Goal: Task Accomplishment & Management: Use online tool/utility

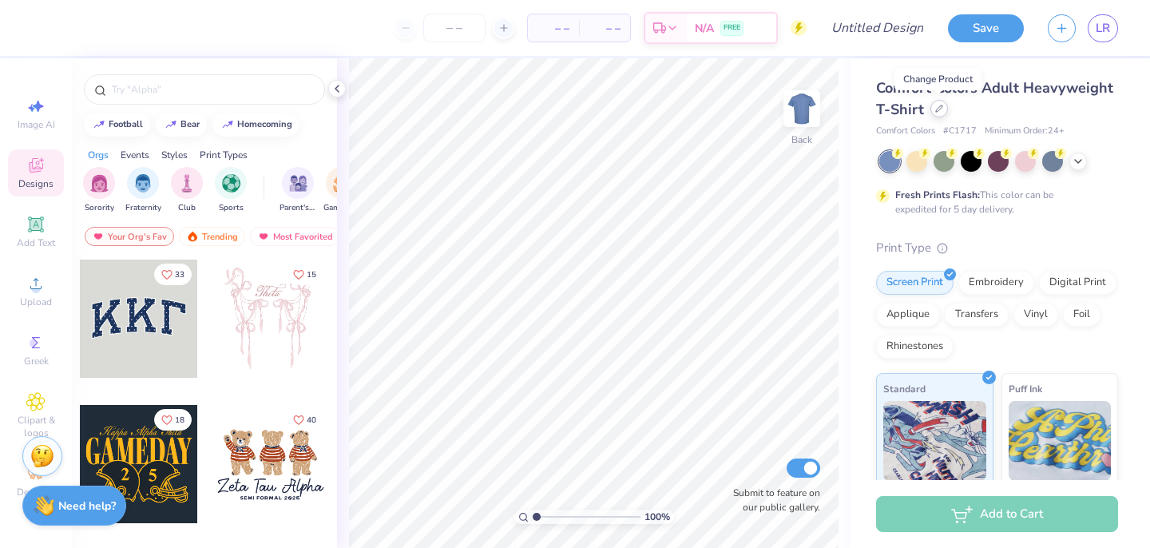
click at [937, 105] on icon at bounding box center [939, 109] width 8 height 8
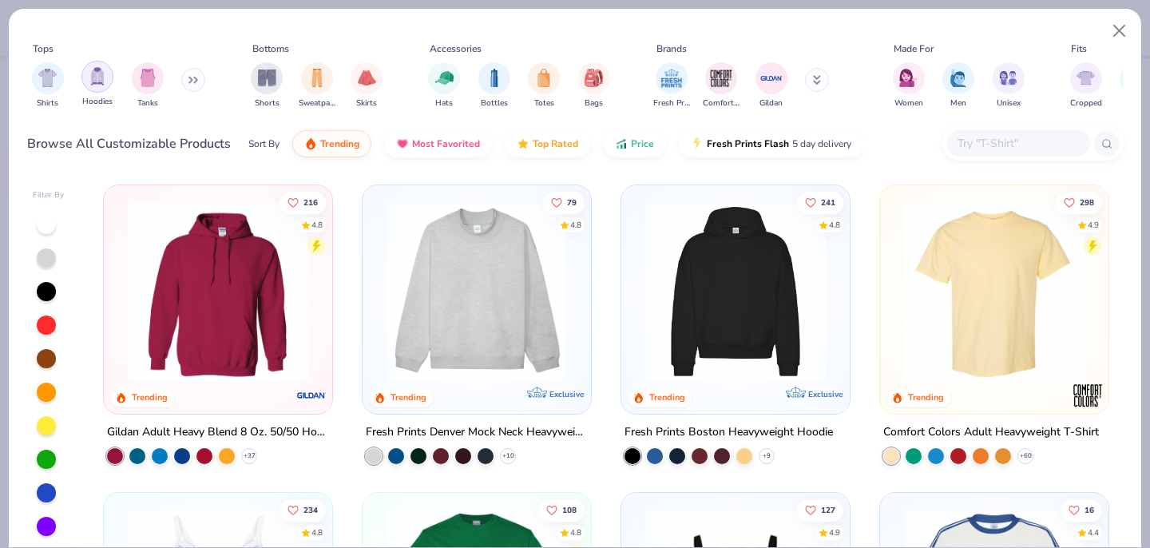
click at [94, 85] on div "filter for Hoodies" at bounding box center [97, 77] width 32 height 32
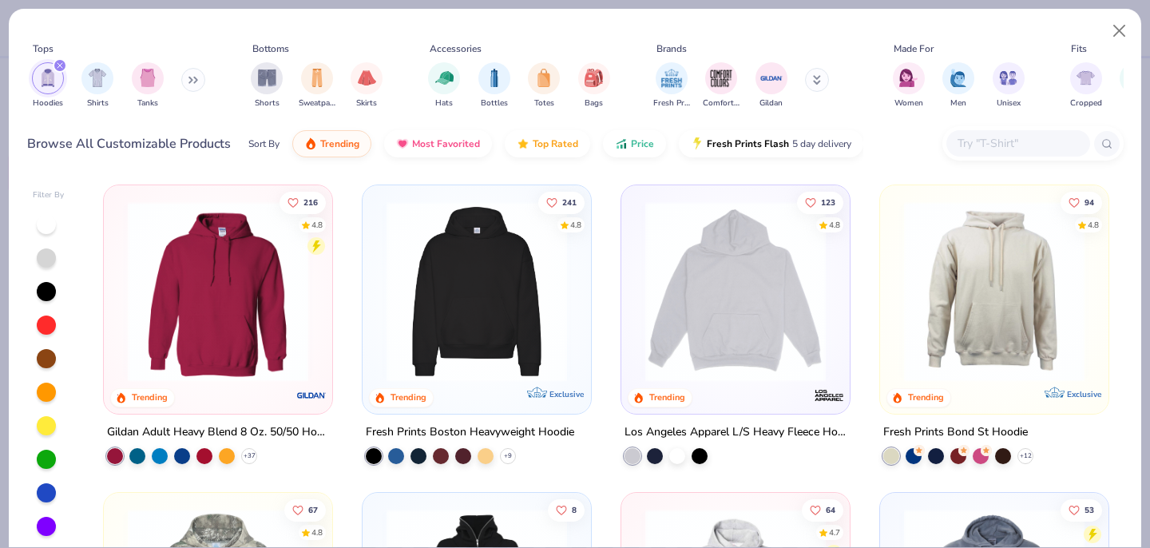
click at [699, 357] on img at bounding box center [735, 291] width 196 height 180
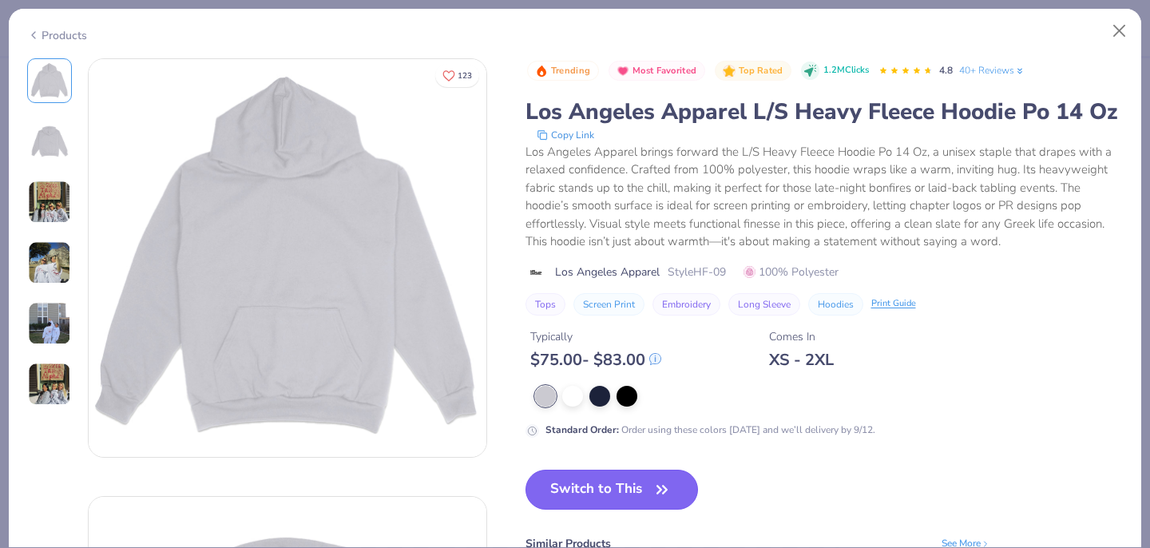
click at [610, 487] on button "Switch to This" at bounding box center [611, 490] width 173 height 40
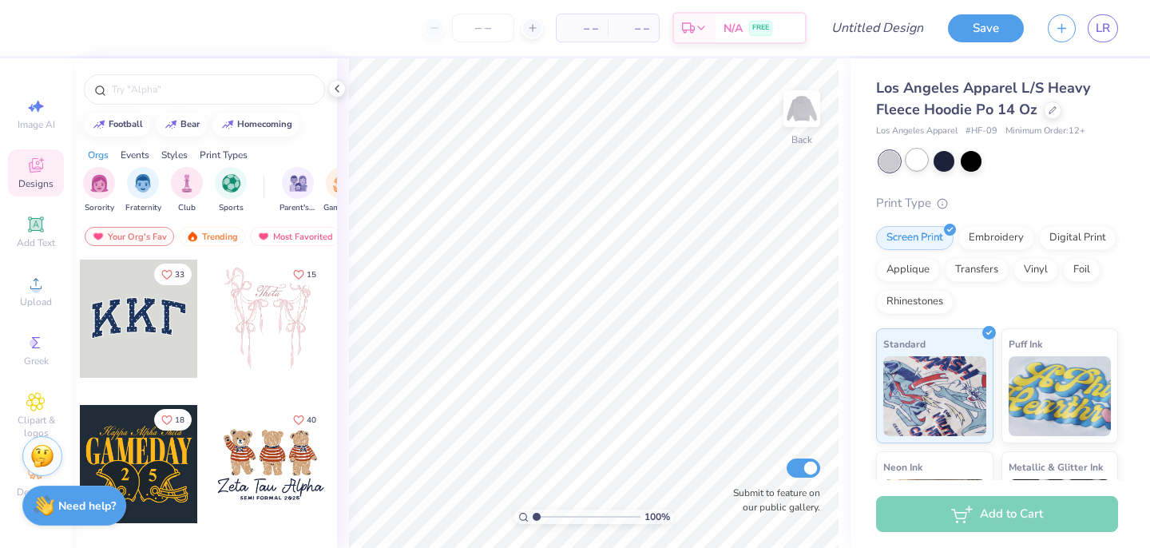
click at [917, 156] on div at bounding box center [916, 159] width 21 height 21
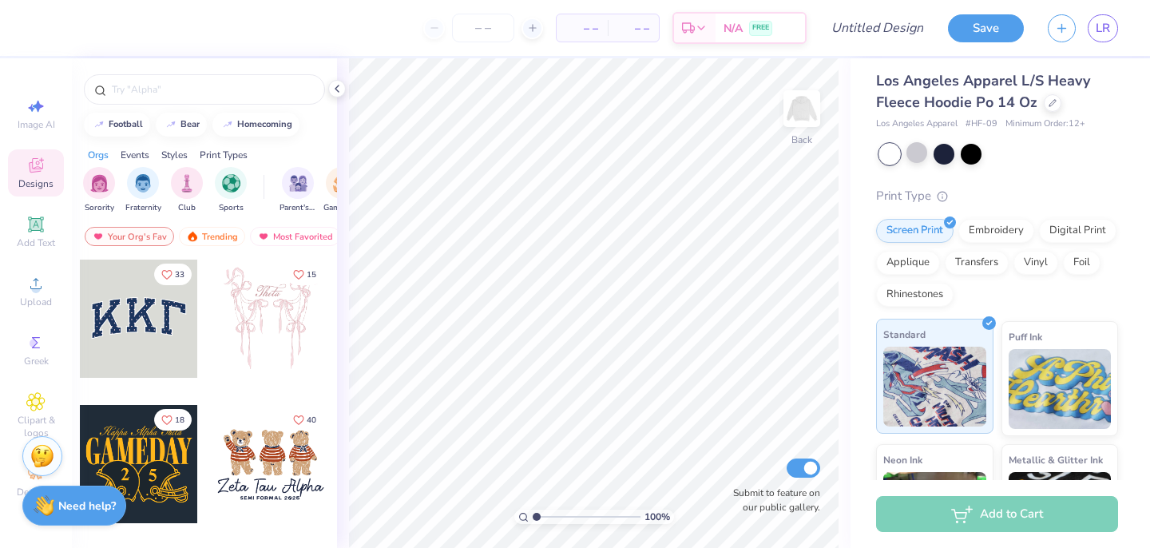
scroll to position [9, 0]
click at [989, 266] on div "Transfers" at bounding box center [977, 259] width 64 height 24
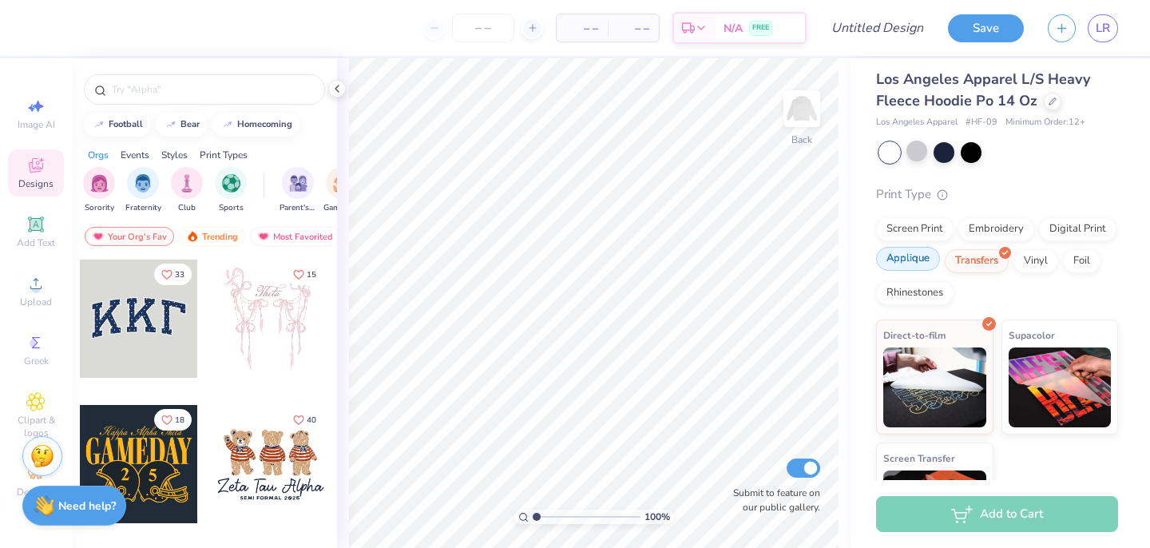
click at [921, 261] on div "Applique" at bounding box center [908, 259] width 64 height 24
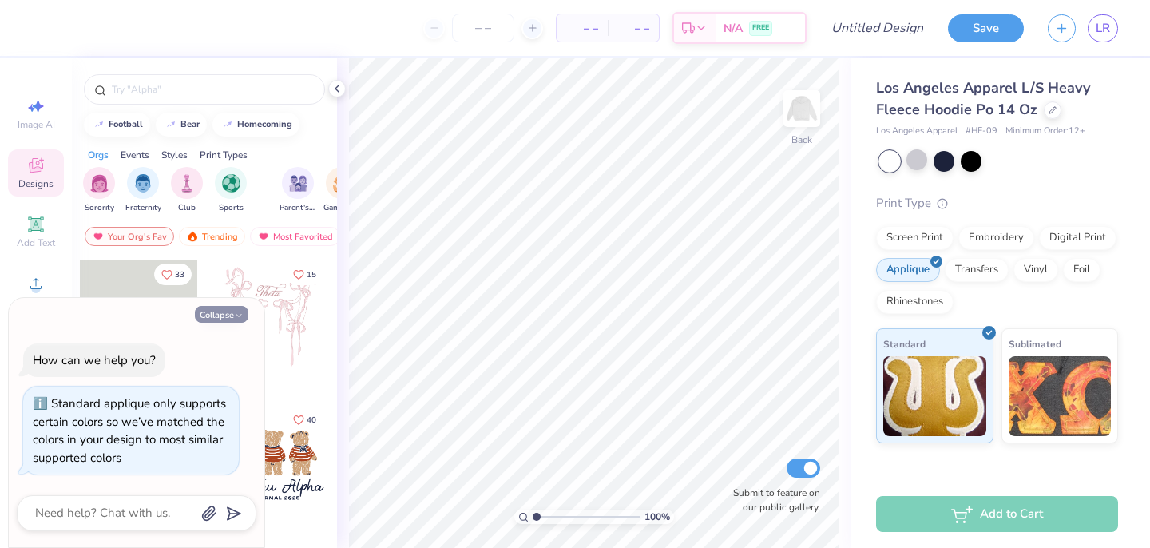
click at [235, 307] on button "Collapse" at bounding box center [221, 314] width 53 height 17
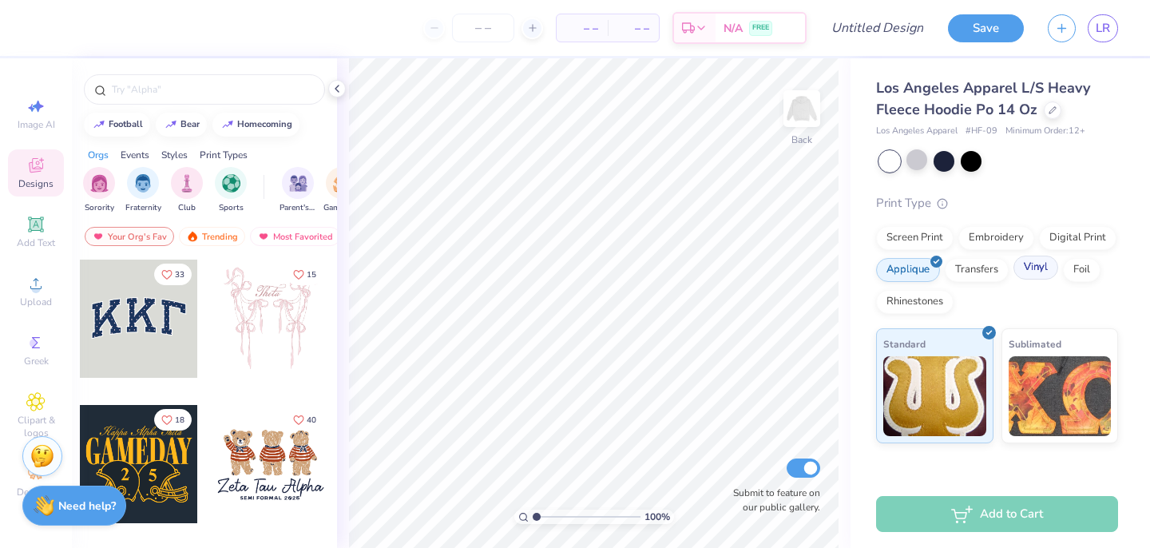
click at [1045, 267] on div "Vinyl" at bounding box center [1035, 268] width 45 height 24
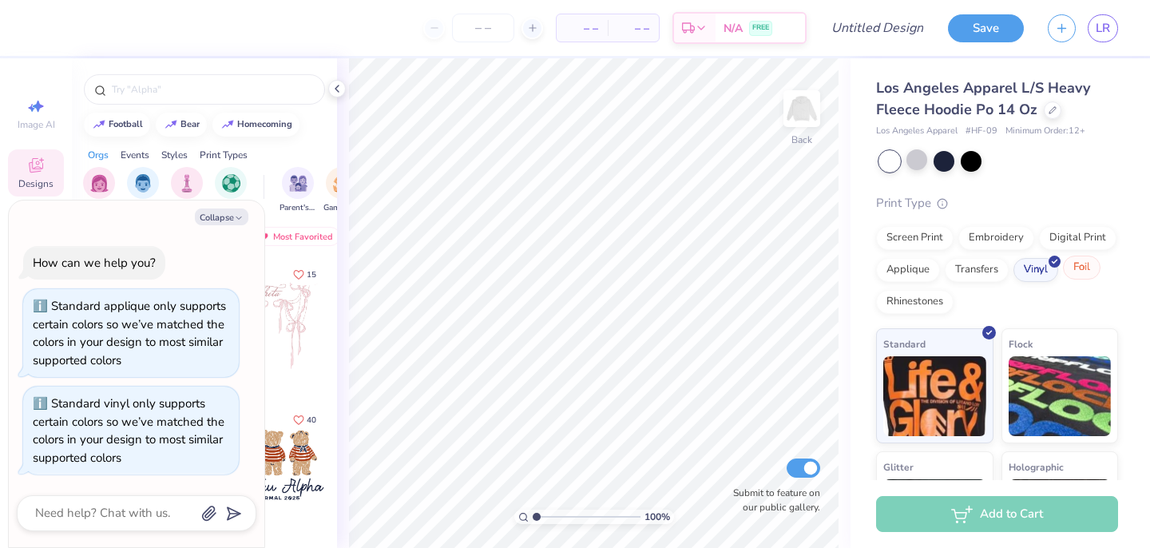
click at [1081, 272] on div "Foil" at bounding box center [1082, 268] width 38 height 24
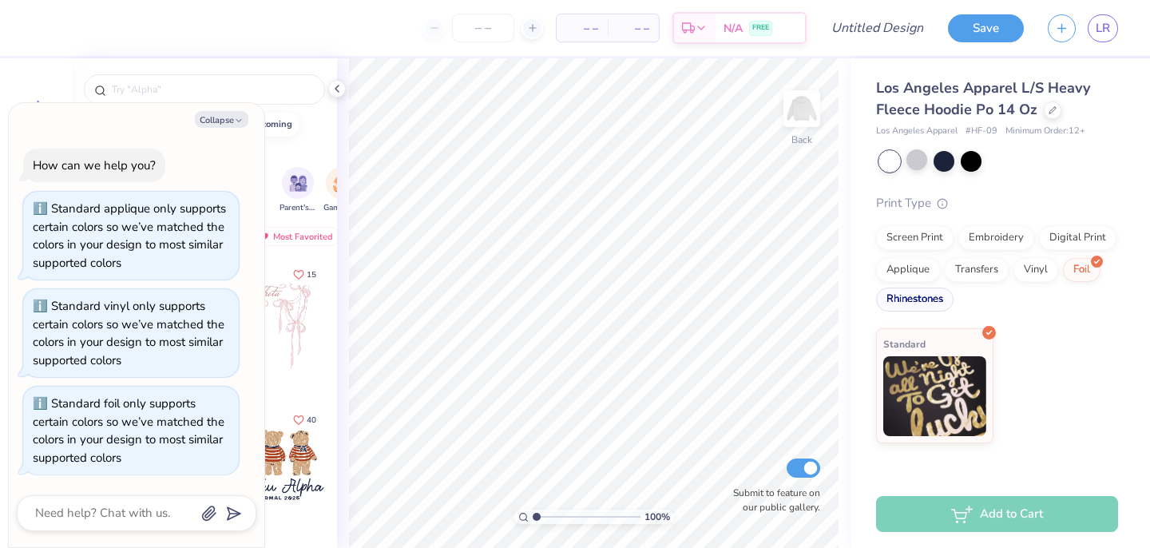
click at [918, 297] on div "Rhinestones" at bounding box center [914, 299] width 77 height 24
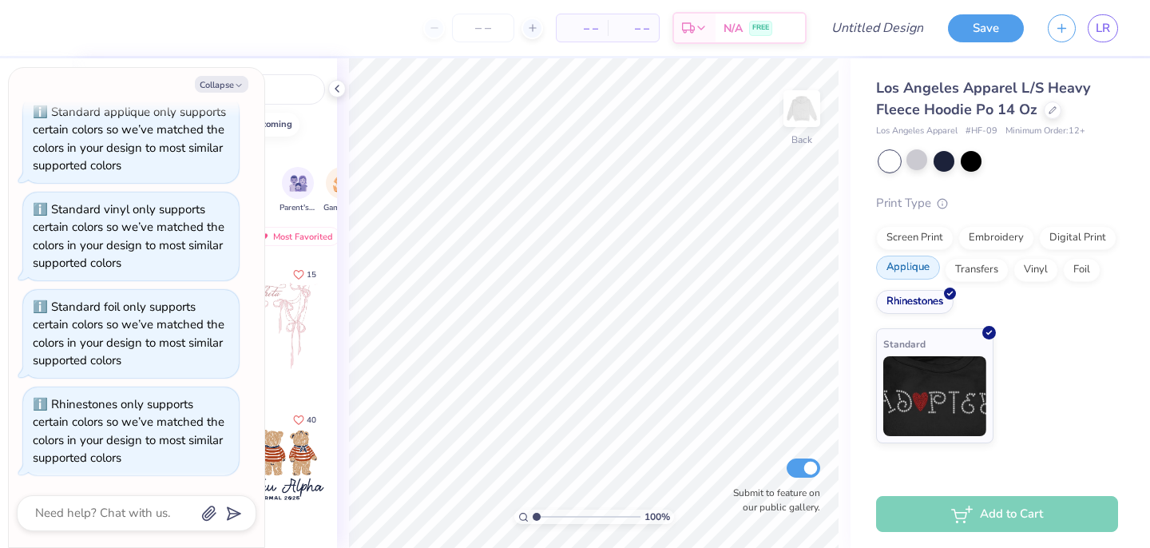
click at [913, 277] on div "Applique" at bounding box center [908, 268] width 64 height 24
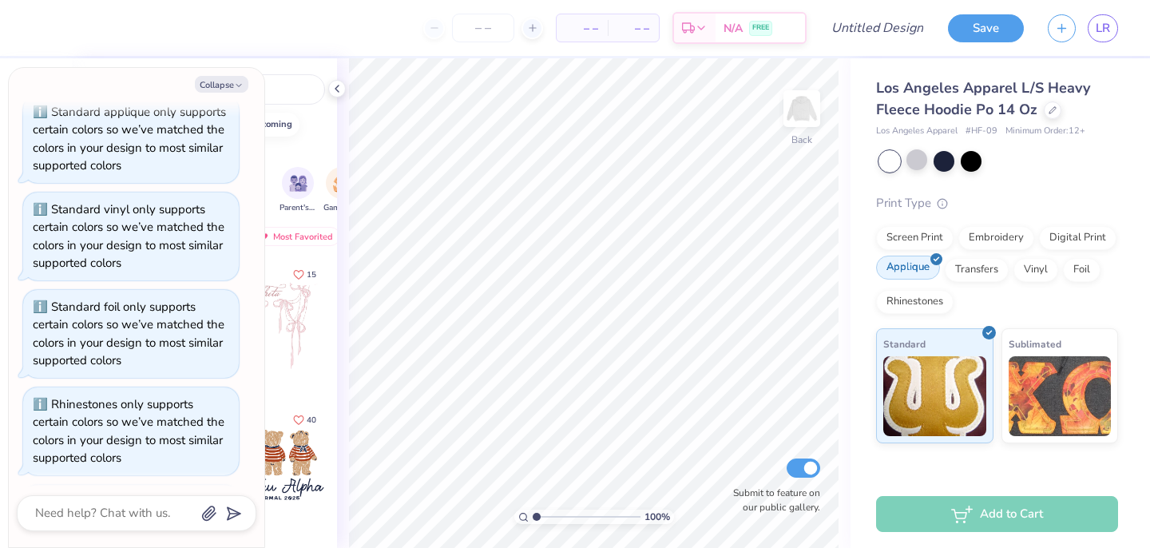
scroll to position [160, 0]
click at [993, 241] on div "Embroidery" at bounding box center [996, 236] width 76 height 24
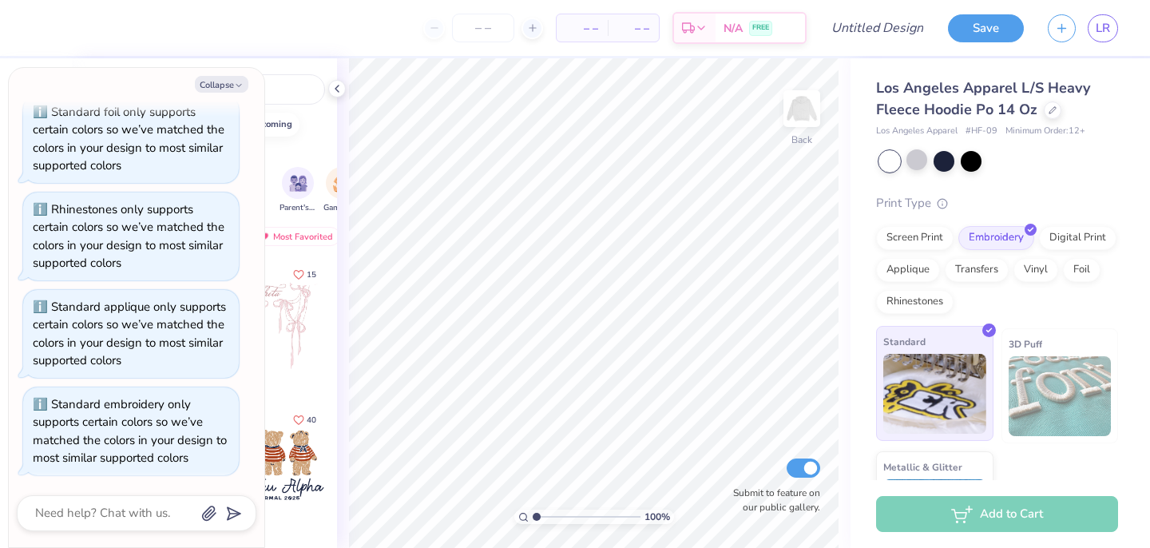
scroll to position [86, 0]
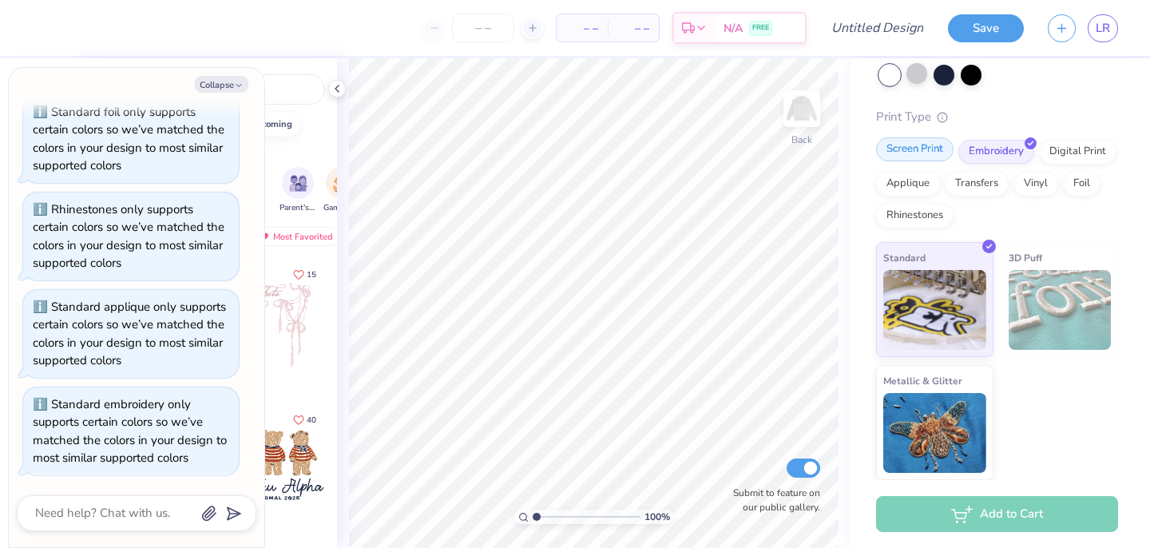
click at [911, 157] on div "Screen Print" at bounding box center [914, 149] width 77 height 24
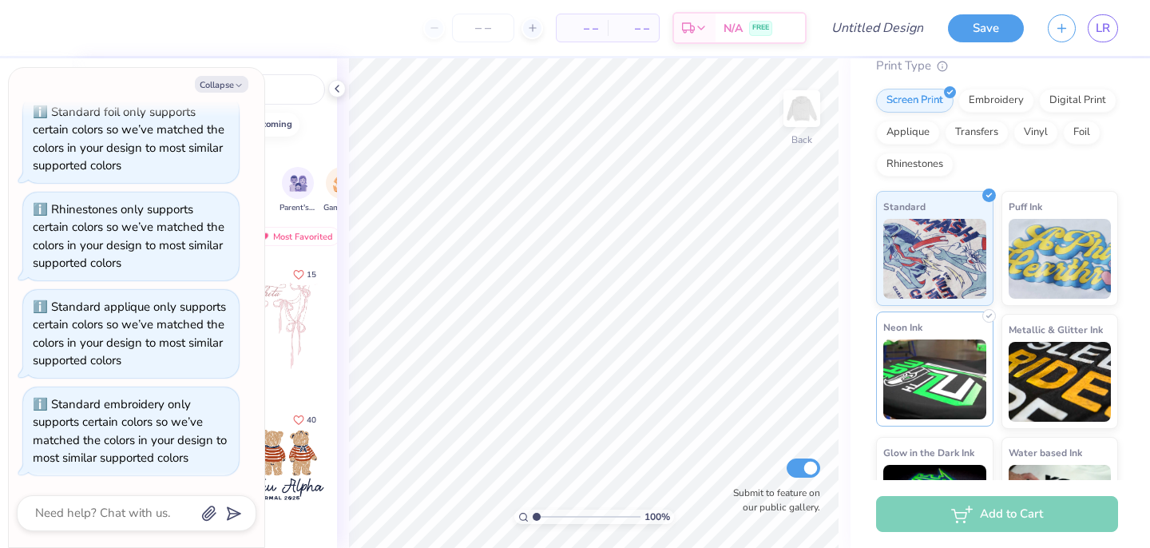
scroll to position [135, 0]
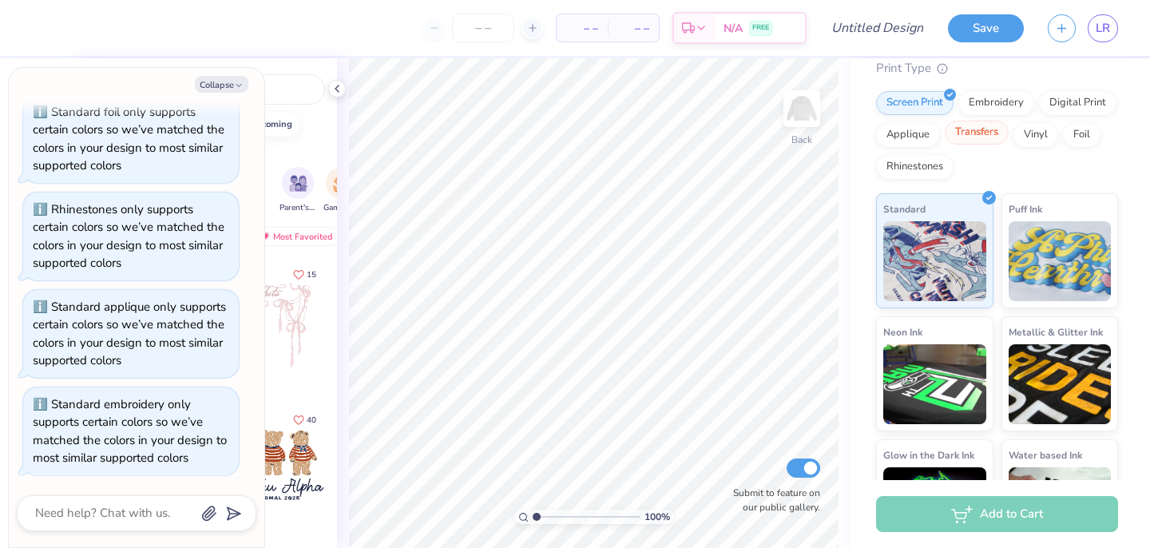
click at [976, 137] on div "Transfers" at bounding box center [977, 133] width 64 height 24
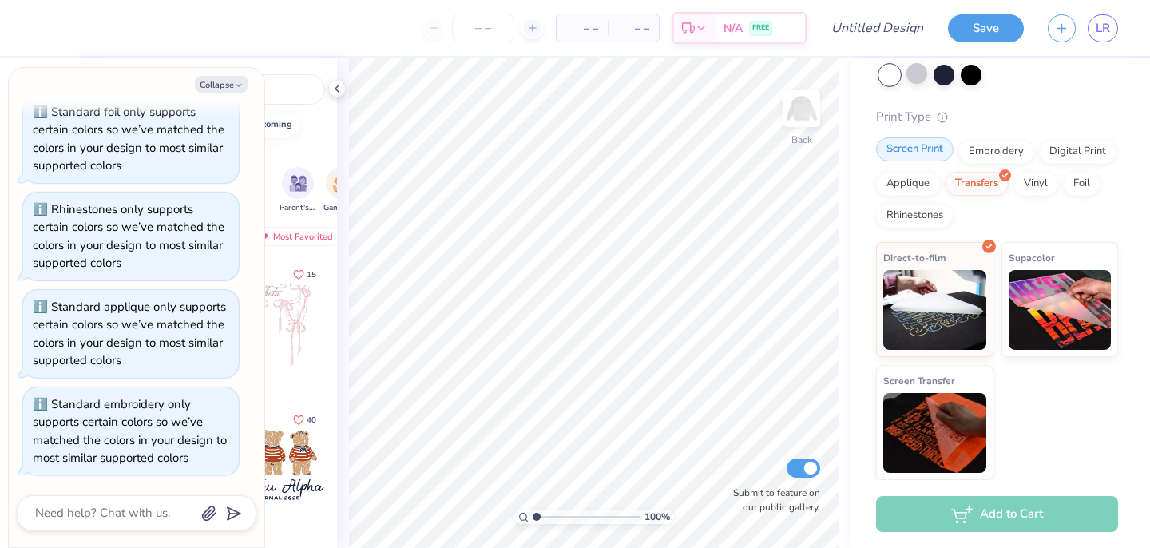
click at [920, 150] on div "Screen Print" at bounding box center [914, 149] width 77 height 24
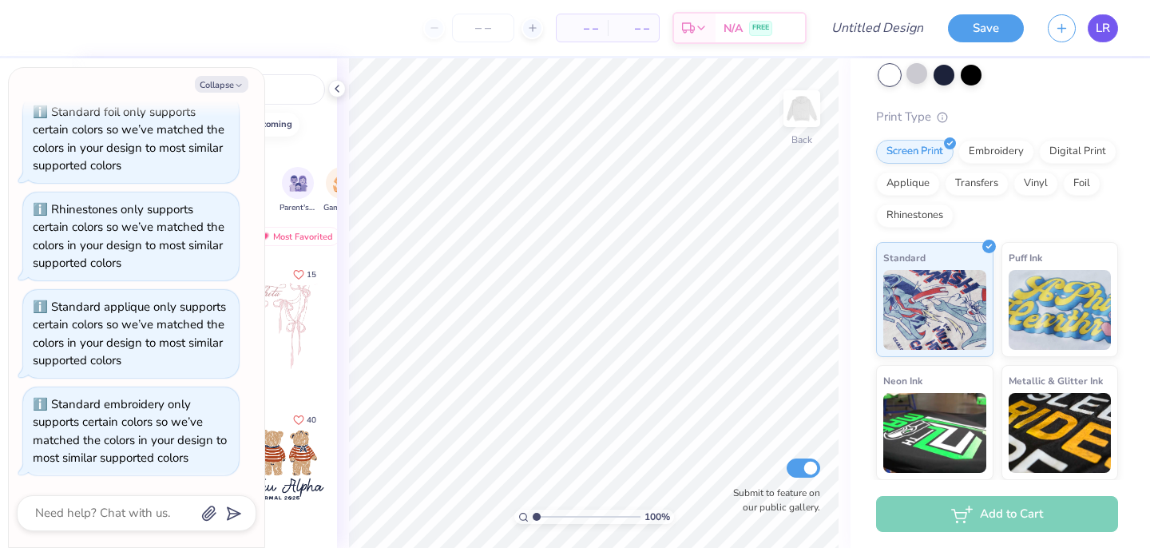
click at [1099, 38] on link "LR" at bounding box center [1103, 28] width 30 height 28
type textarea "x"
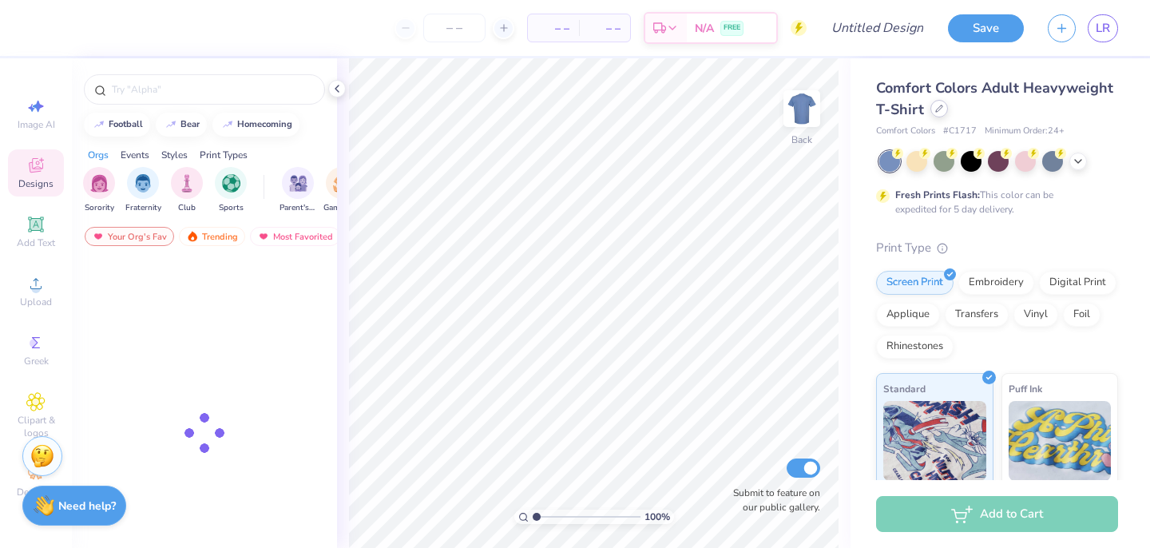
click at [937, 106] on icon at bounding box center [939, 109] width 8 height 8
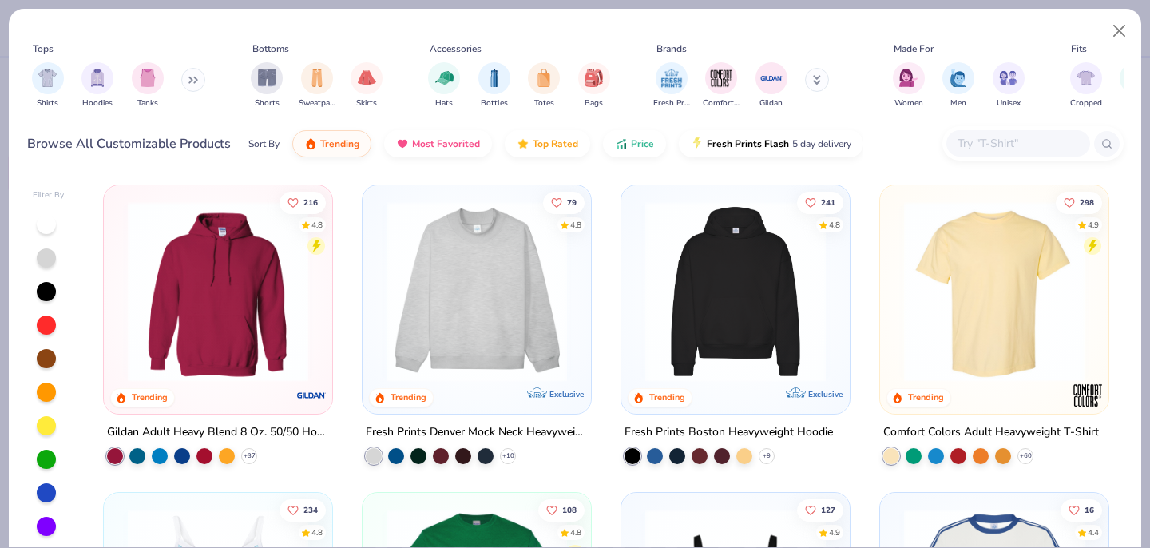
click at [183, 84] on button at bounding box center [193, 80] width 24 height 24
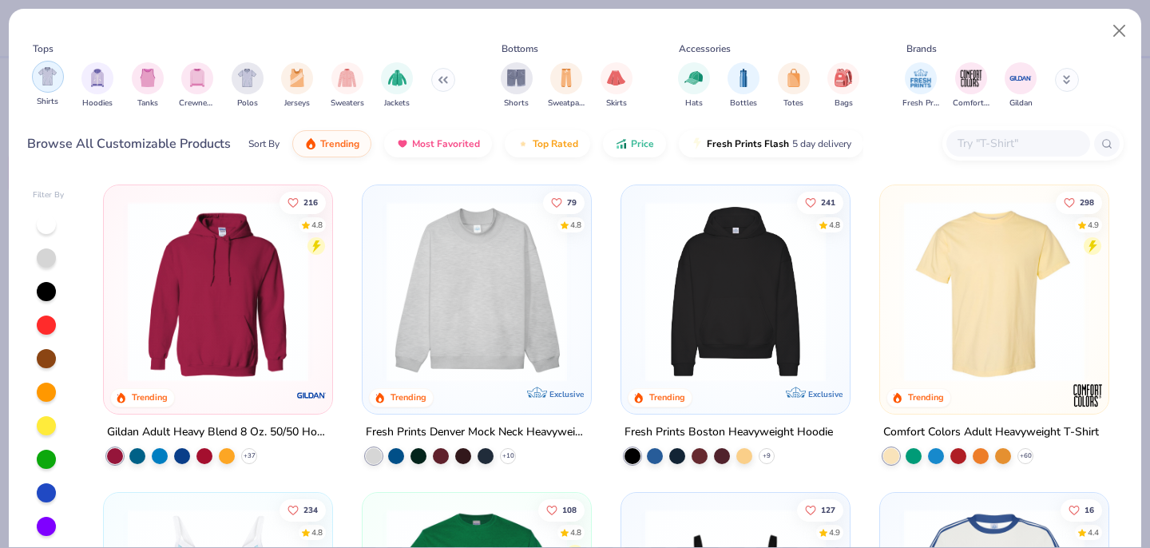
click at [91, 86] on div "filter for Hoodies" at bounding box center [97, 78] width 32 height 32
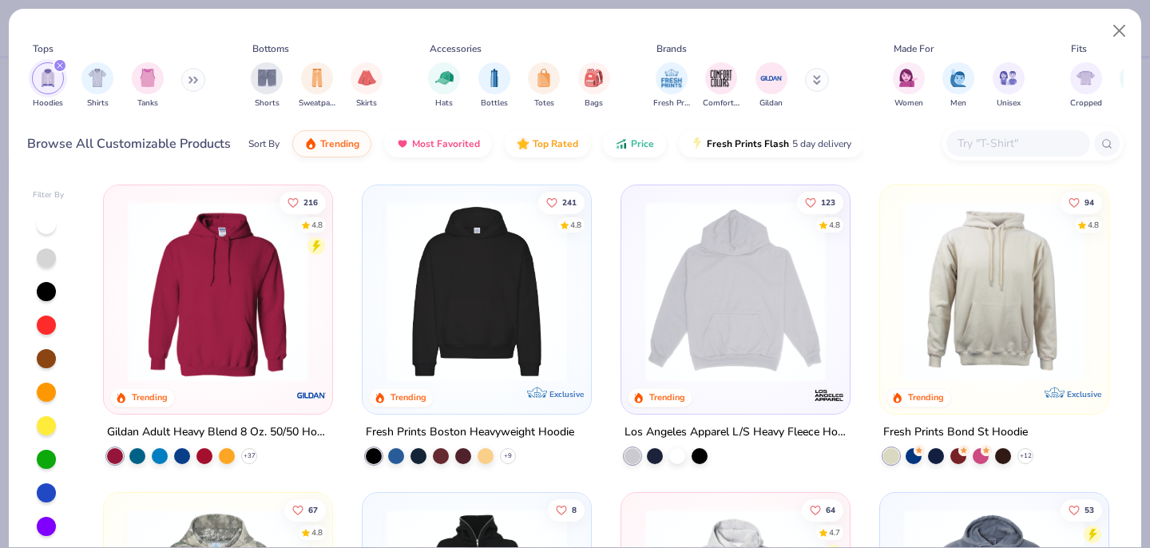
click at [709, 361] on img at bounding box center [735, 291] width 196 height 180
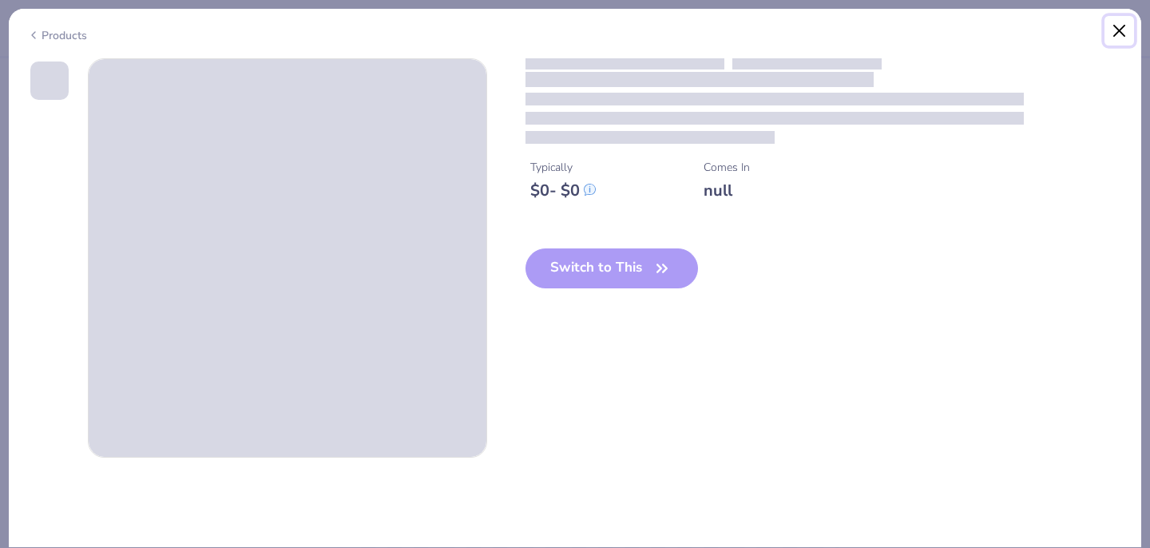
click at [1118, 38] on button "Close" at bounding box center [1119, 31] width 30 height 30
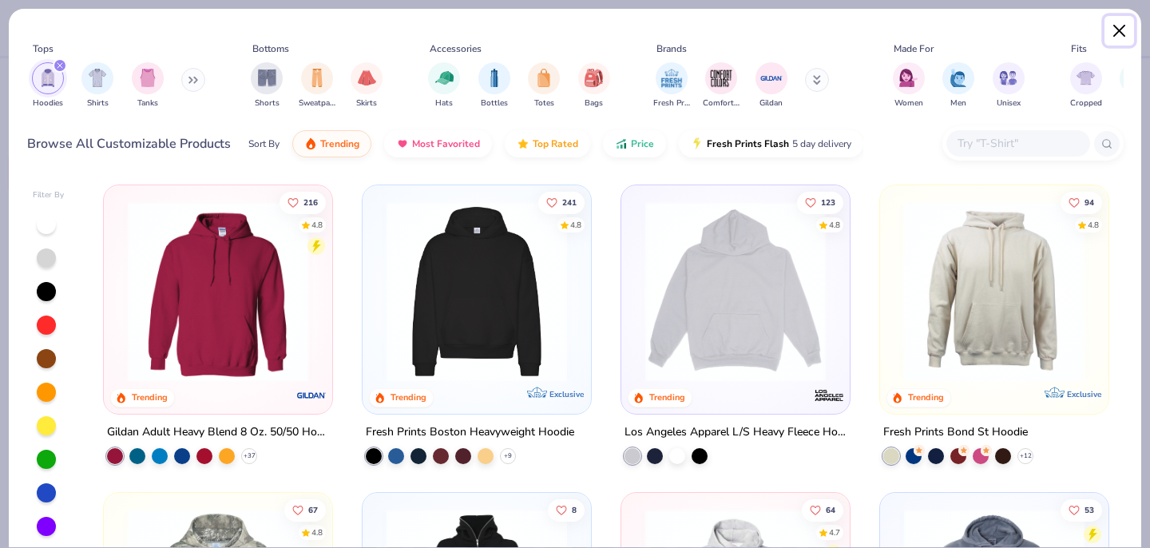
click at [1131, 36] on button "Close" at bounding box center [1119, 31] width 30 height 30
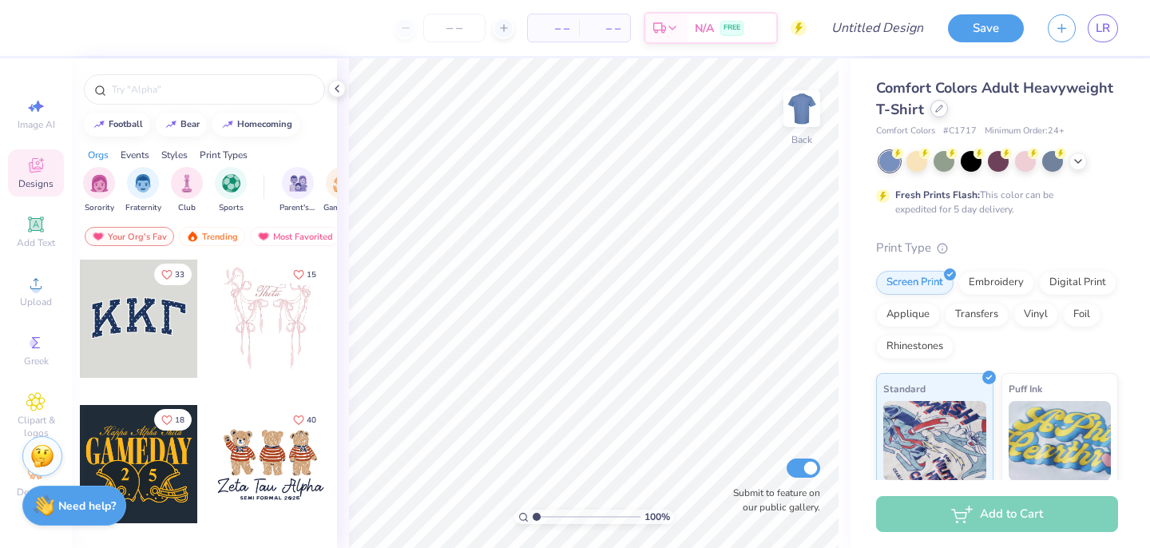
click at [938, 117] on div at bounding box center [939, 109] width 18 height 18
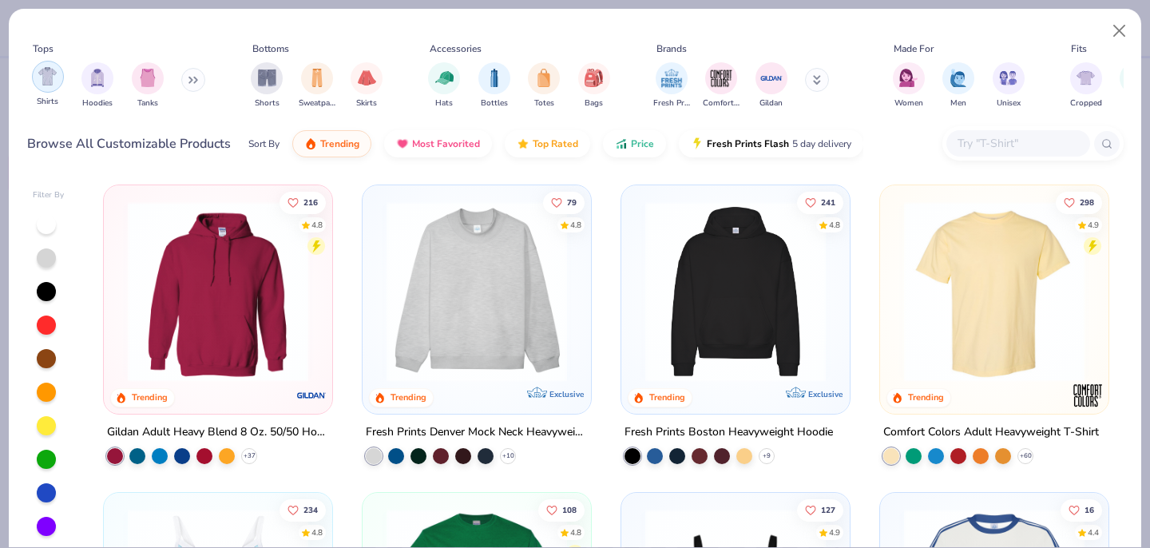
click at [104, 79] on img "filter for Hoodies" at bounding box center [98, 78] width 18 height 18
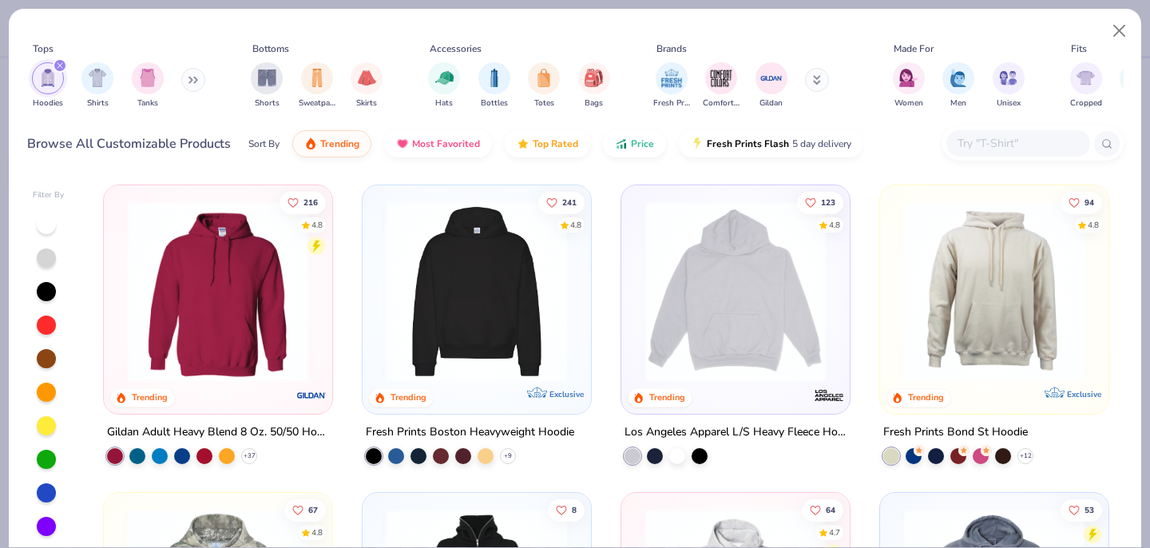
click at [732, 310] on img at bounding box center [735, 291] width 196 height 180
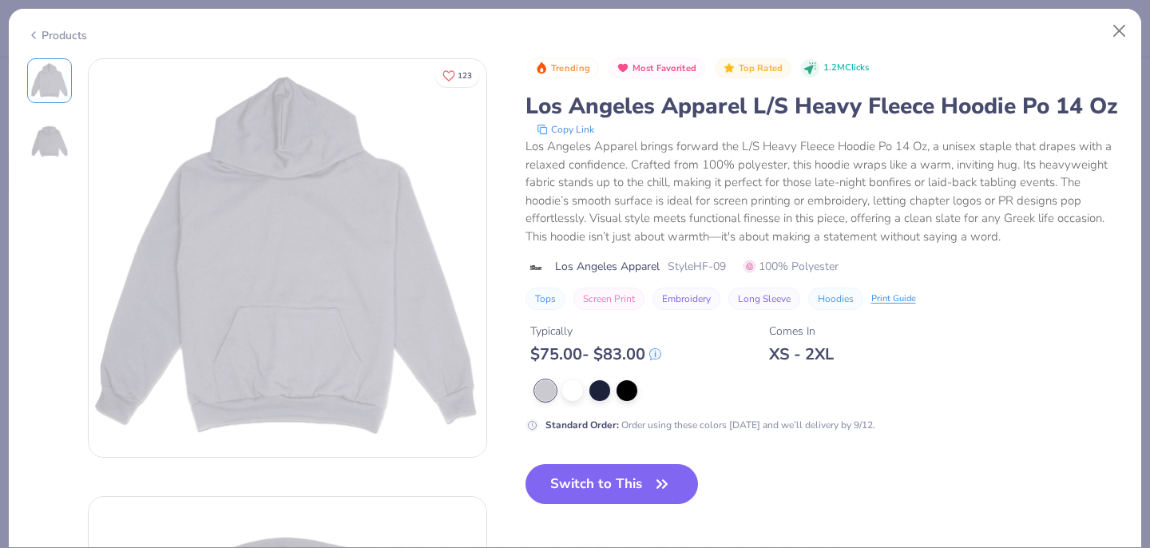
click at [622, 263] on span "Los Angeles Apparel" at bounding box center [607, 266] width 105 height 17
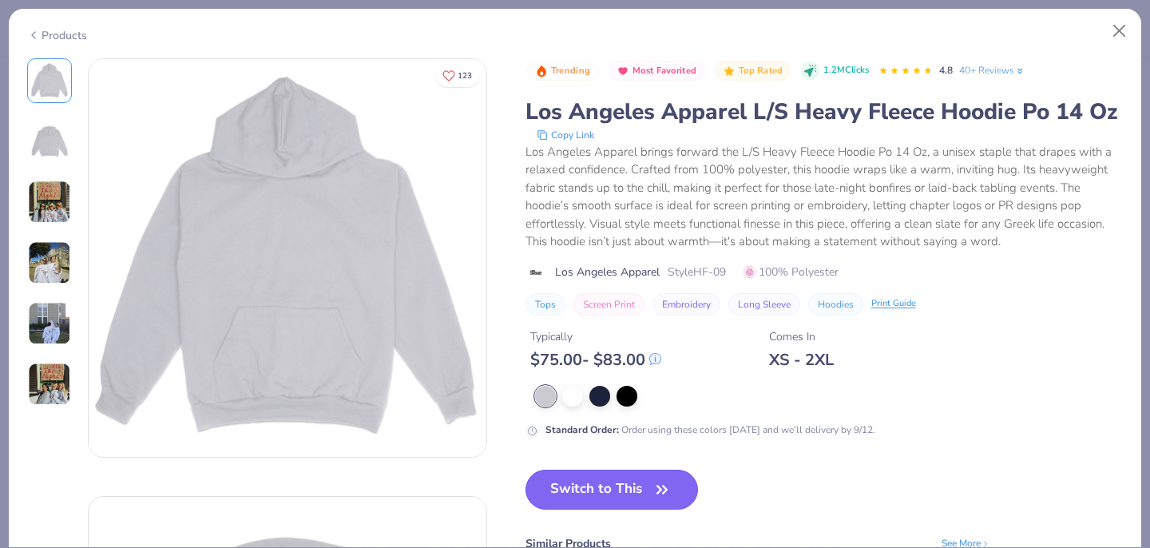
click at [617, 492] on button "Switch to This" at bounding box center [611, 490] width 173 height 40
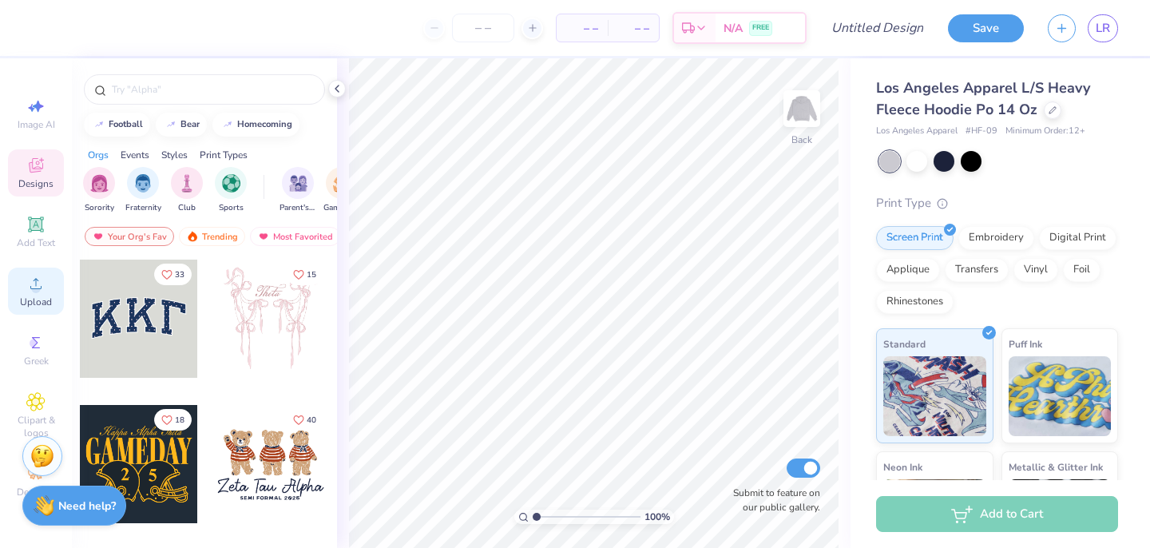
click at [30, 289] on icon at bounding box center [35, 283] width 19 height 19
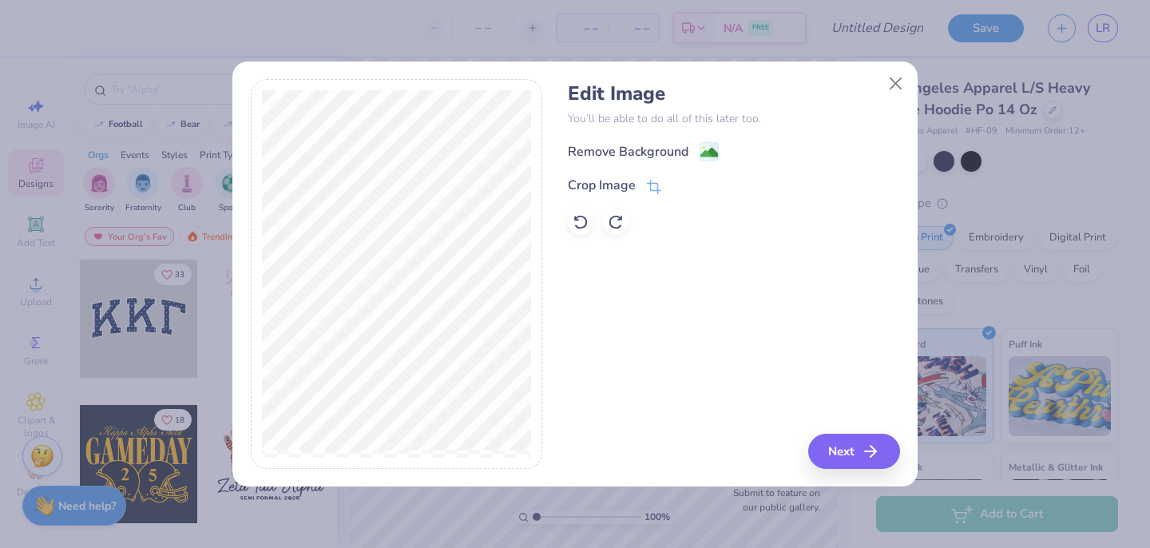
click at [679, 153] on div "Remove Background" at bounding box center [628, 151] width 121 height 19
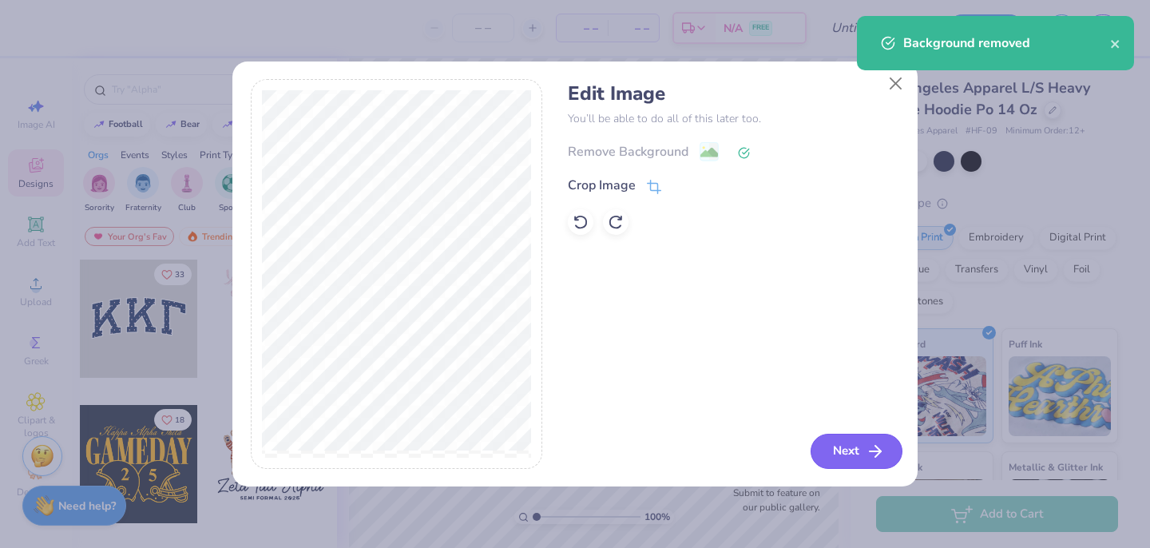
click at [861, 450] on button "Next" at bounding box center [856, 451] width 92 height 35
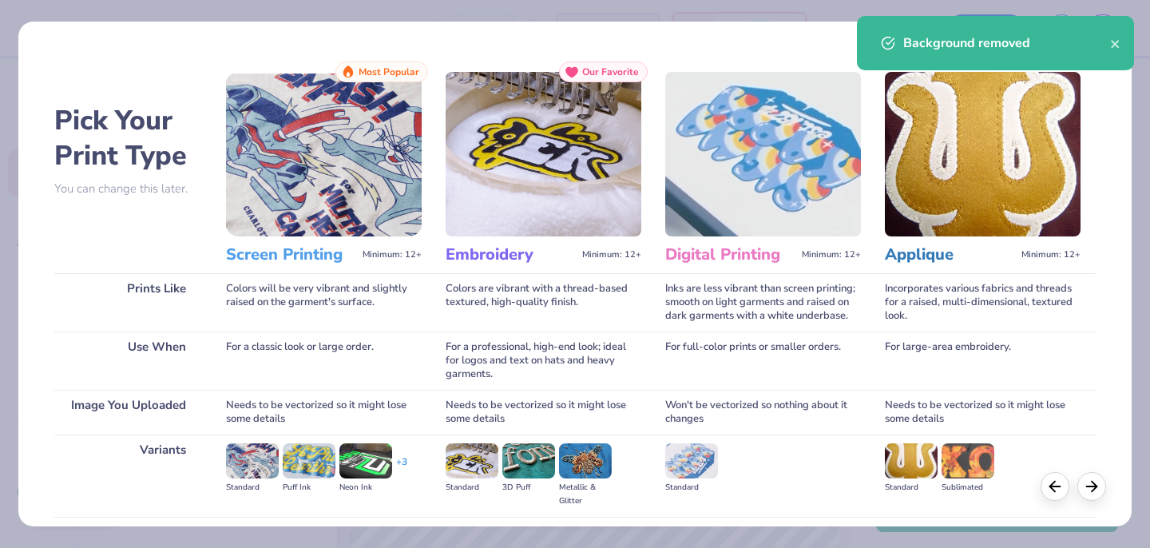
scroll to position [168, 0]
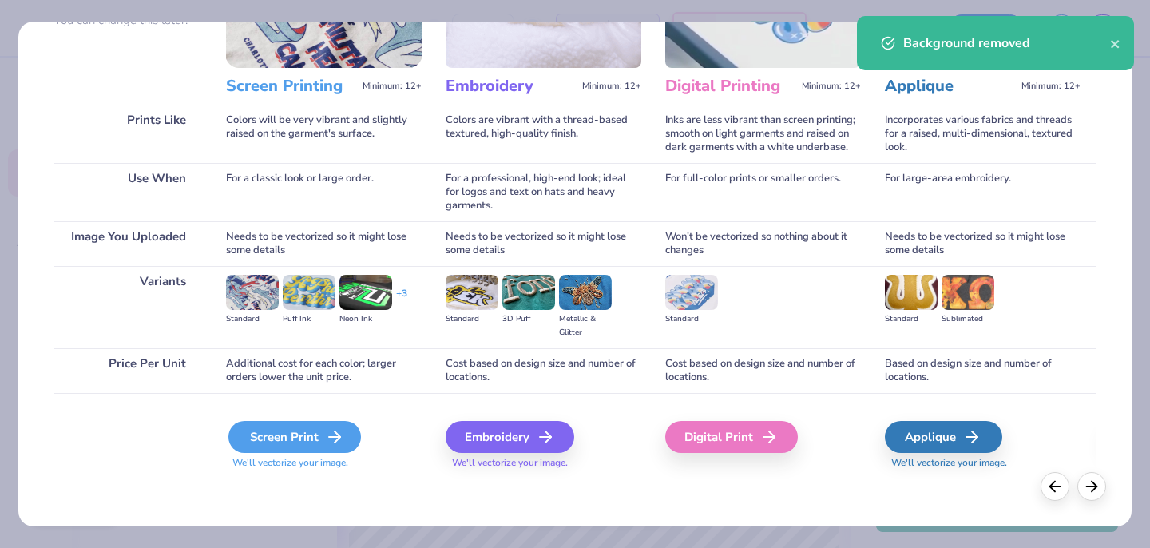
click at [303, 443] on div "Screen Print" at bounding box center [294, 437] width 133 height 32
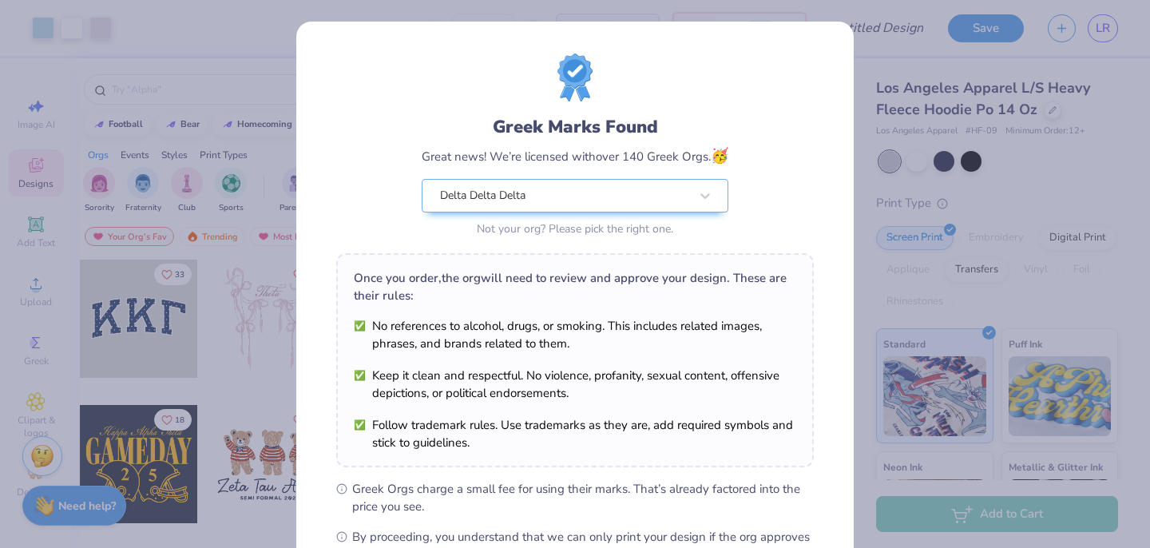
scroll to position [200, 0]
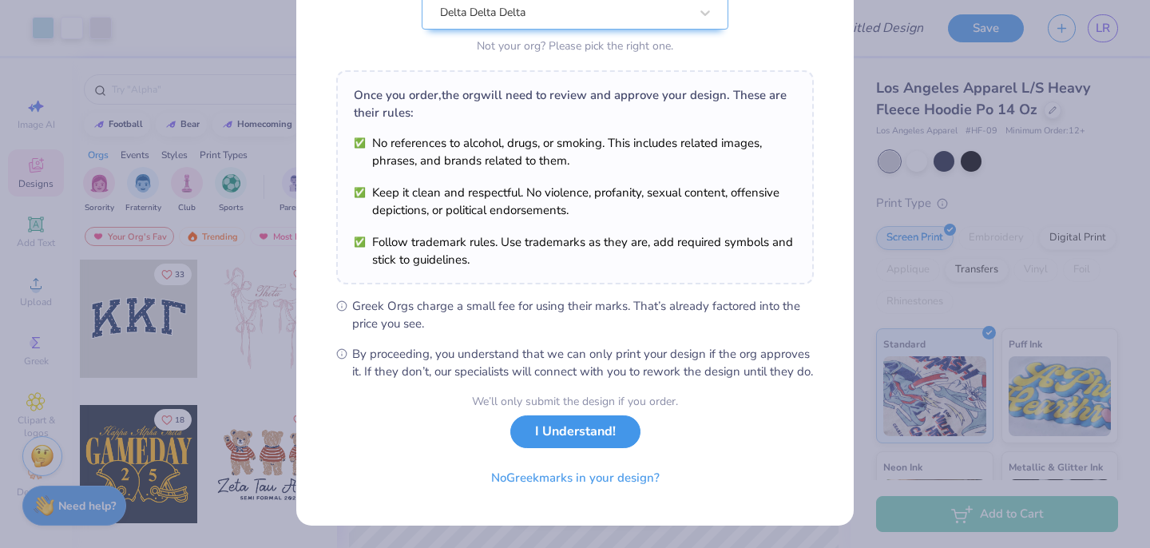
click at [578, 438] on button "I Understand!" at bounding box center [575, 431] width 130 height 33
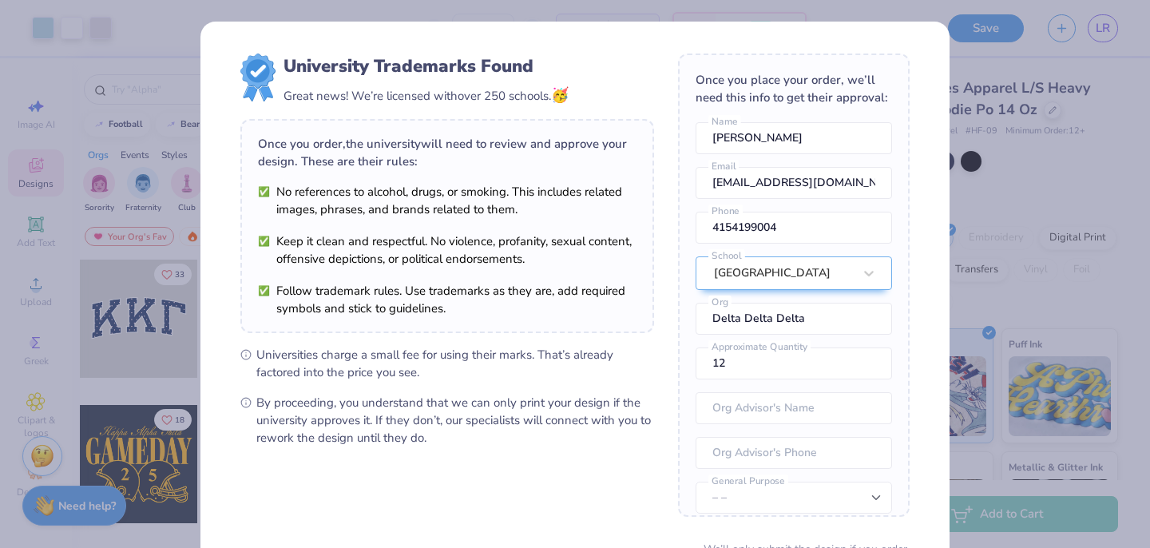
scroll to position [147, 0]
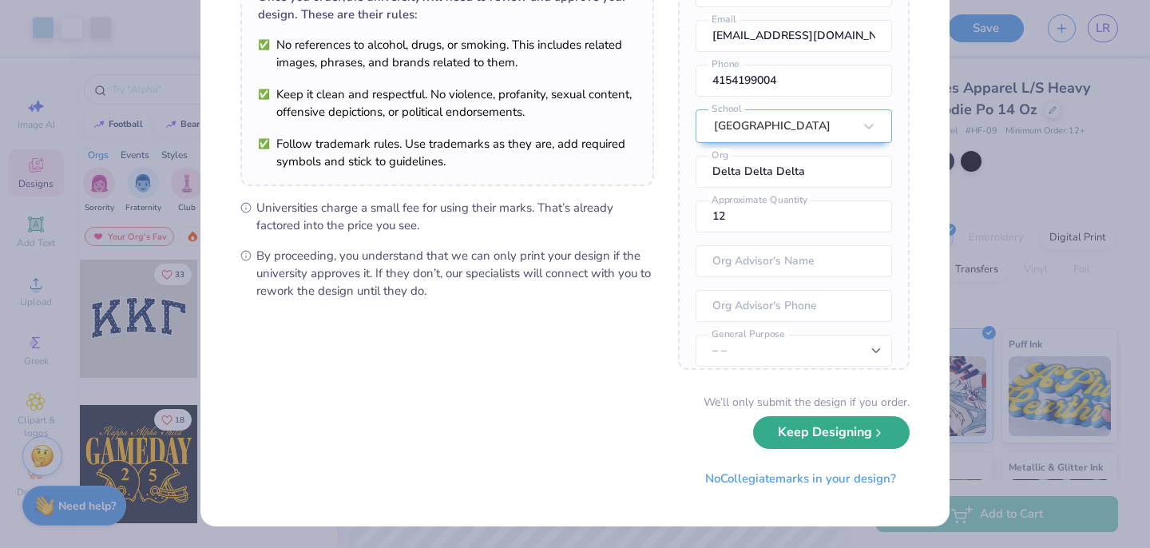
click at [793, 441] on button "Keep Designing" at bounding box center [831, 432] width 157 height 33
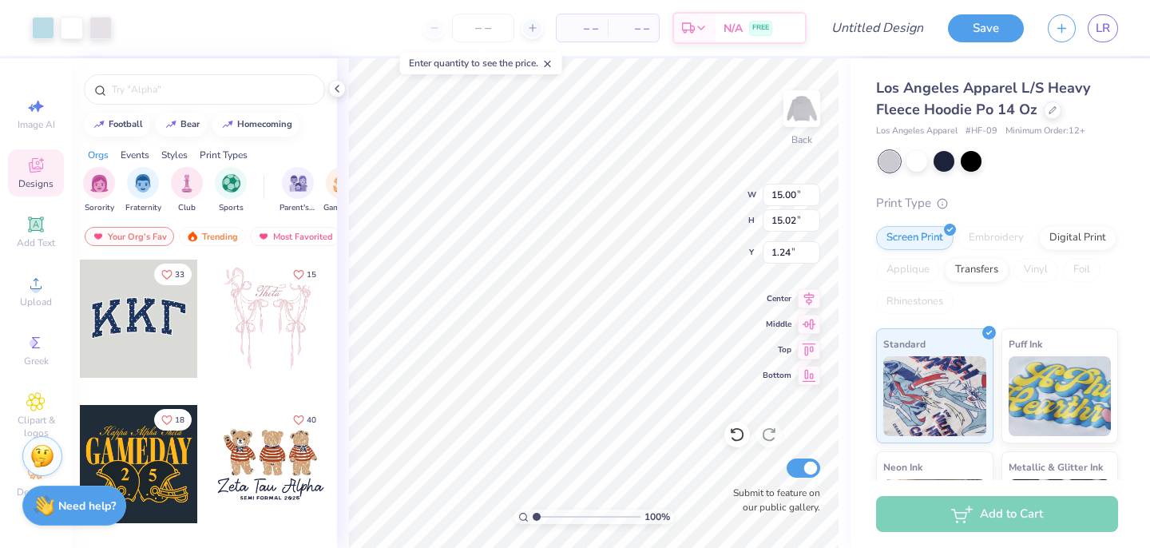
scroll to position [0, 0]
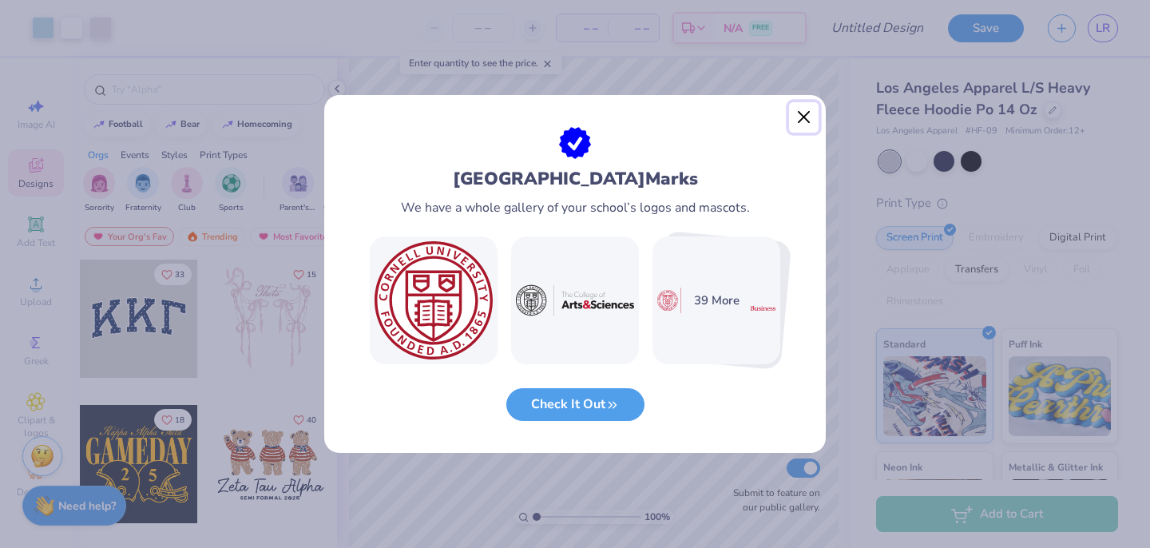
click at [806, 106] on button "Close" at bounding box center [804, 117] width 30 height 30
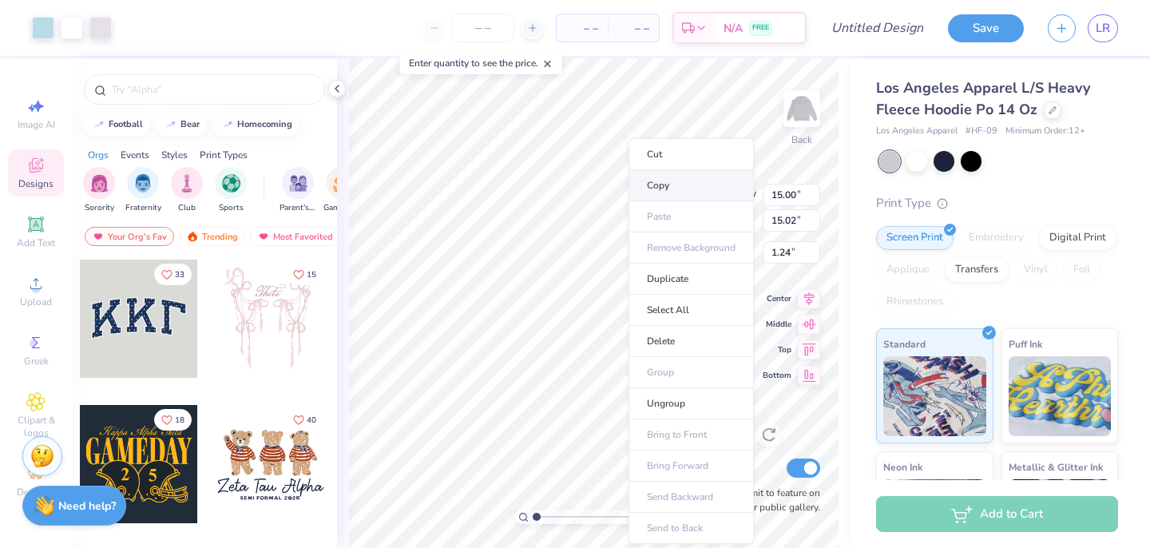
click at [661, 191] on li "Copy" at bounding box center [690, 185] width 125 height 31
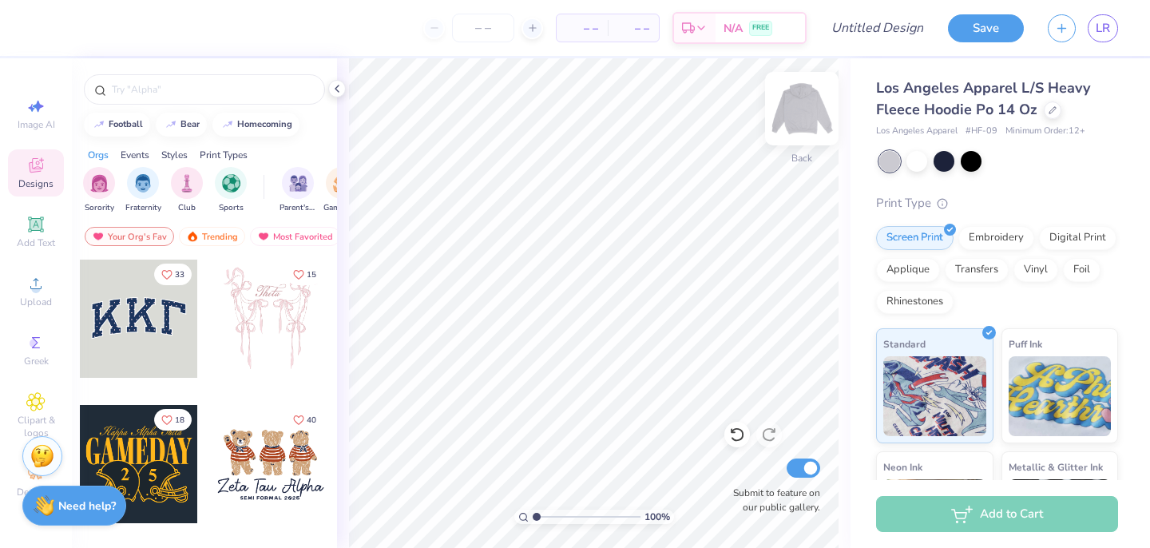
click at [806, 106] on img at bounding box center [802, 109] width 64 height 64
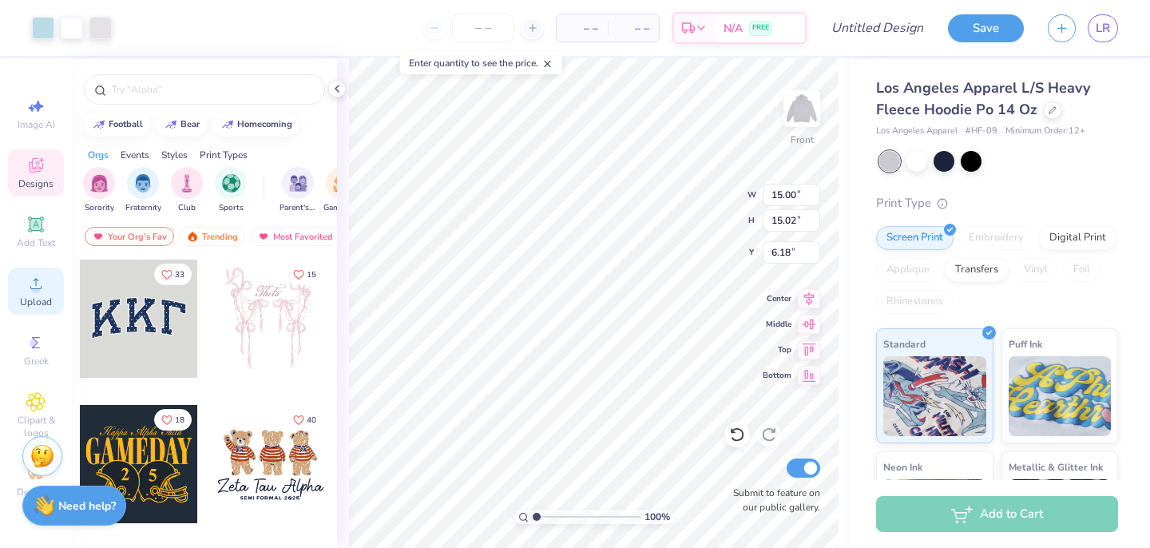
click at [32, 293] on div "Upload" at bounding box center [36, 290] width 56 height 47
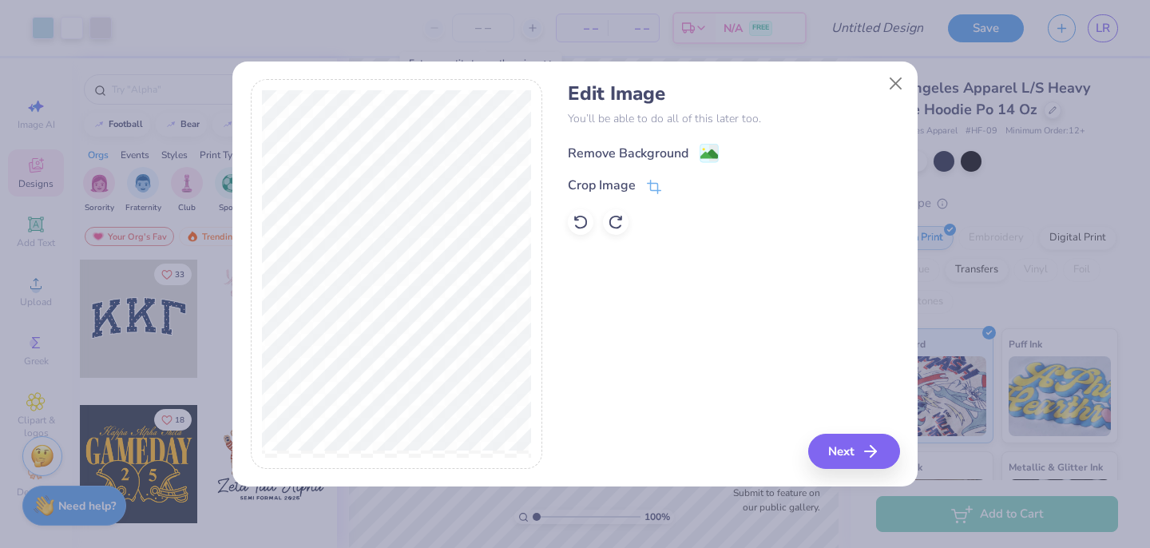
click at [696, 162] on div "Remove Background" at bounding box center [643, 153] width 151 height 20
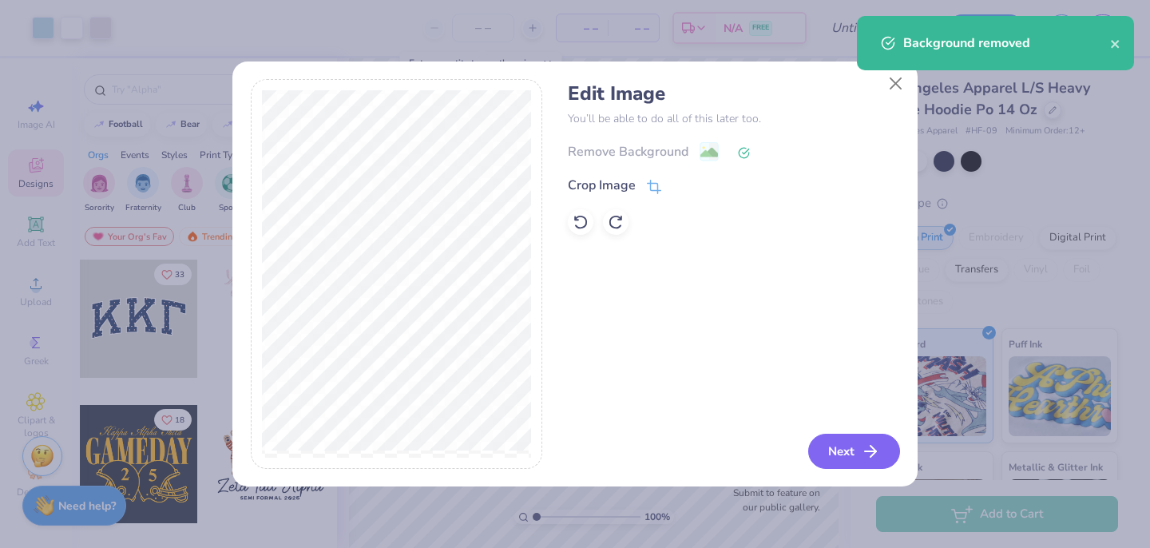
click at [856, 453] on button "Next" at bounding box center [854, 451] width 92 height 35
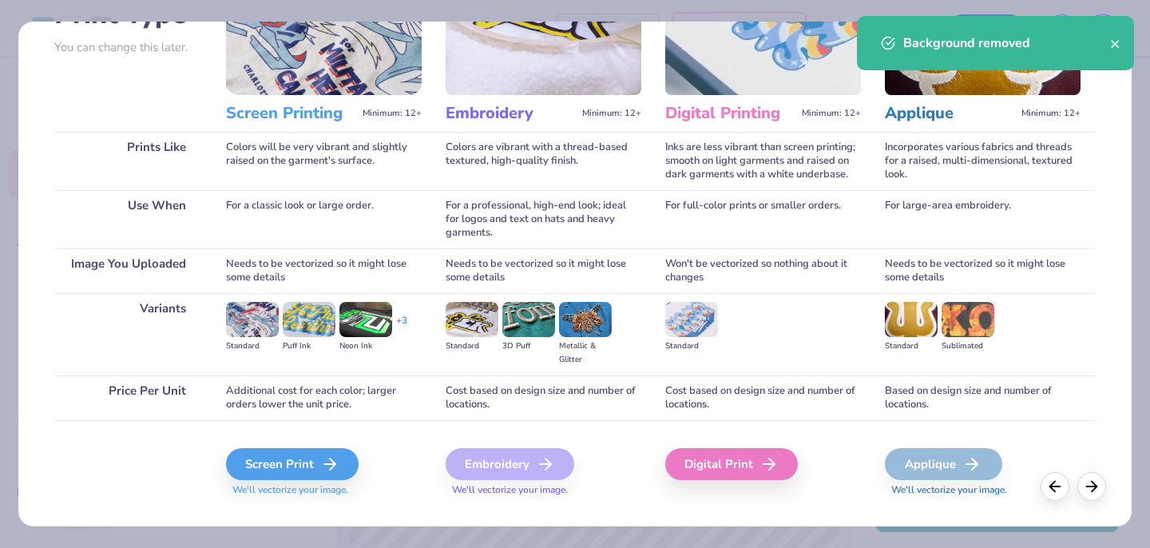
scroll to position [168, 0]
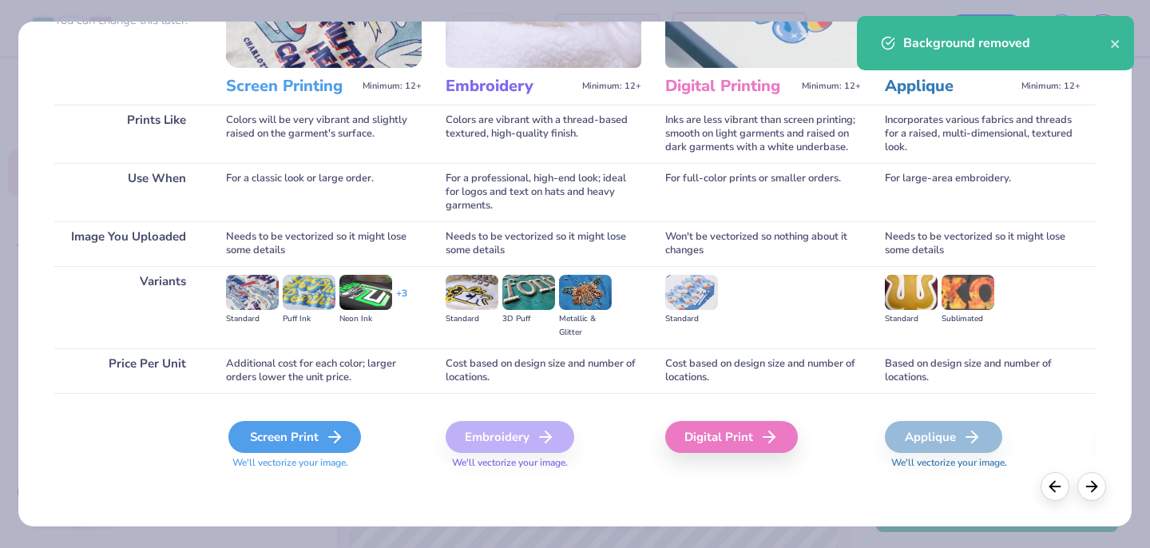
click at [244, 434] on div "Screen Print" at bounding box center [294, 437] width 133 height 32
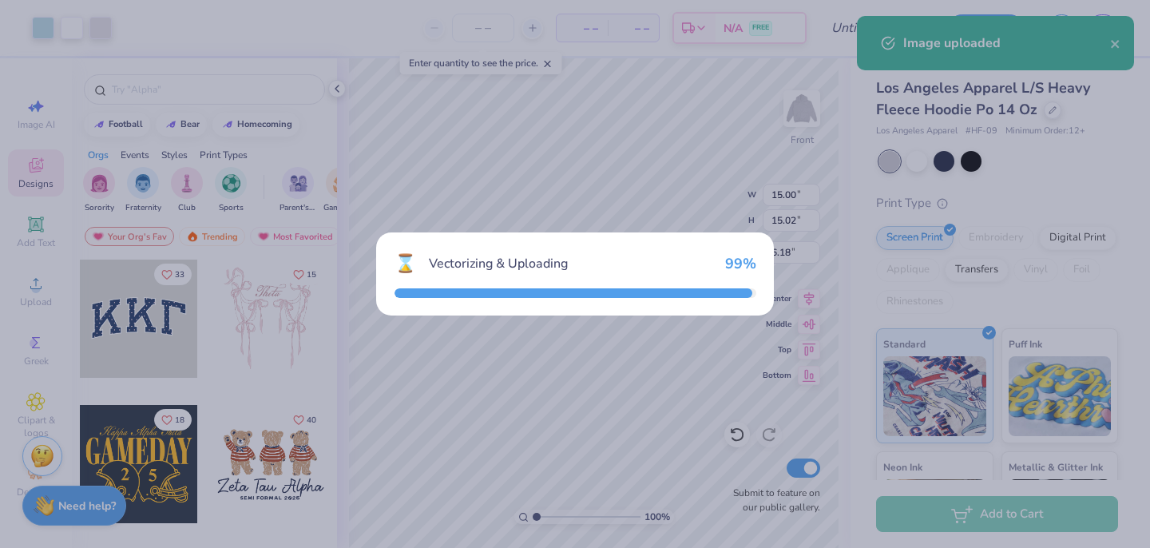
type input "14.32"
type input "9.34"
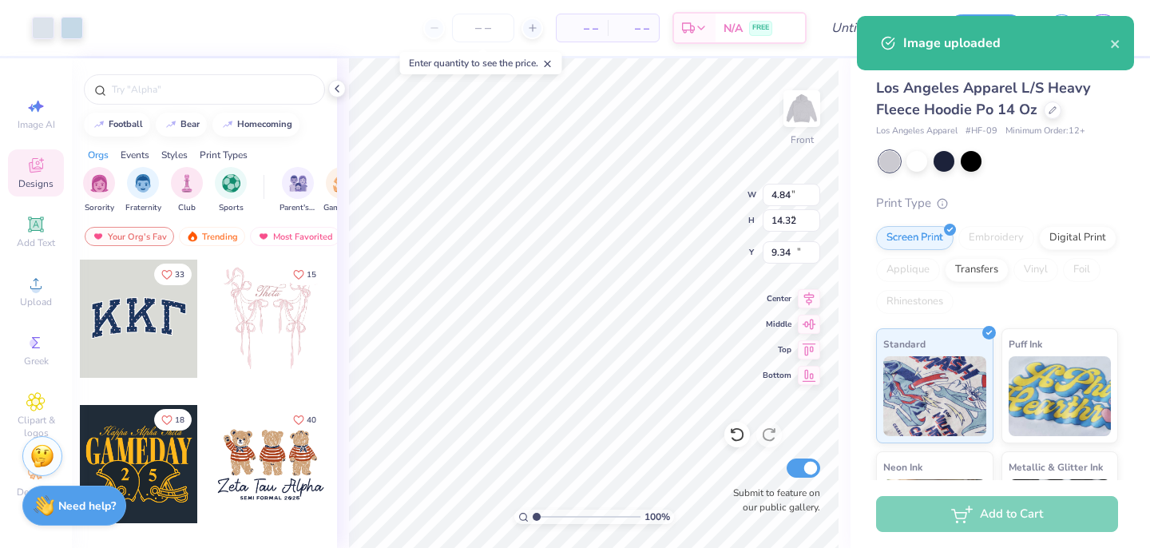
type input "4.84"
type input "4.62"
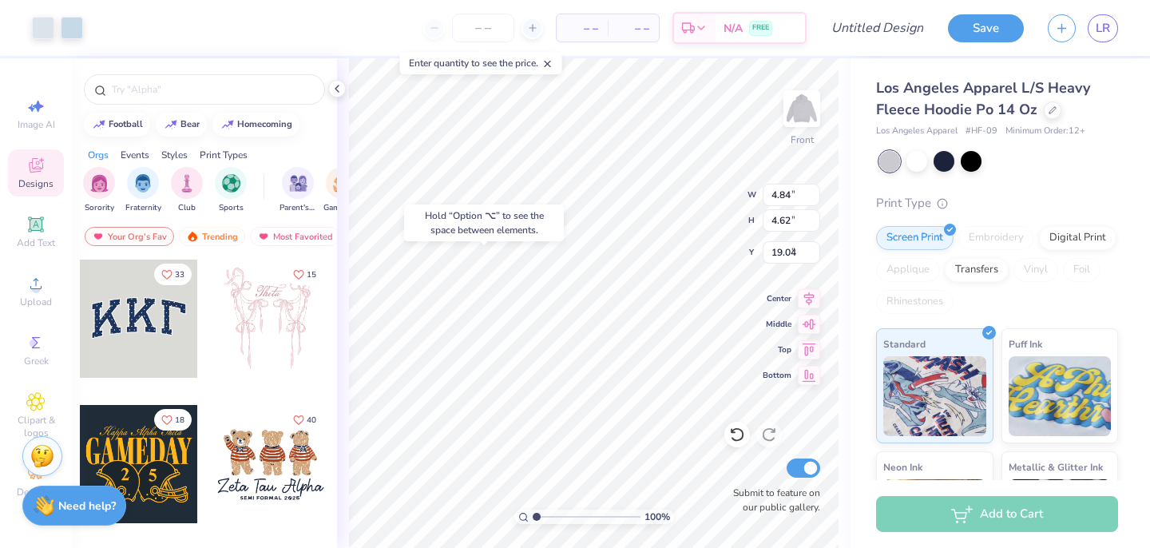
type input "9.07"
click at [32, 24] on div at bounding box center [43, 26] width 22 height 22
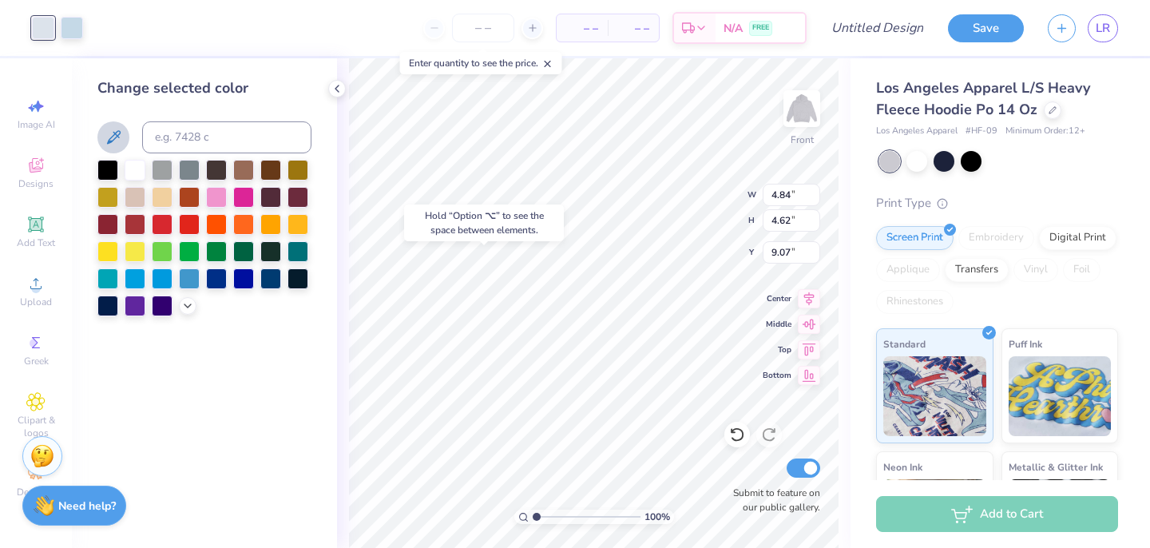
click at [115, 135] on icon at bounding box center [113, 137] width 19 height 19
click at [67, 27] on div at bounding box center [72, 26] width 22 height 22
click at [138, 173] on div at bounding box center [135, 168] width 21 height 21
click at [119, 141] on icon at bounding box center [113, 137] width 19 height 19
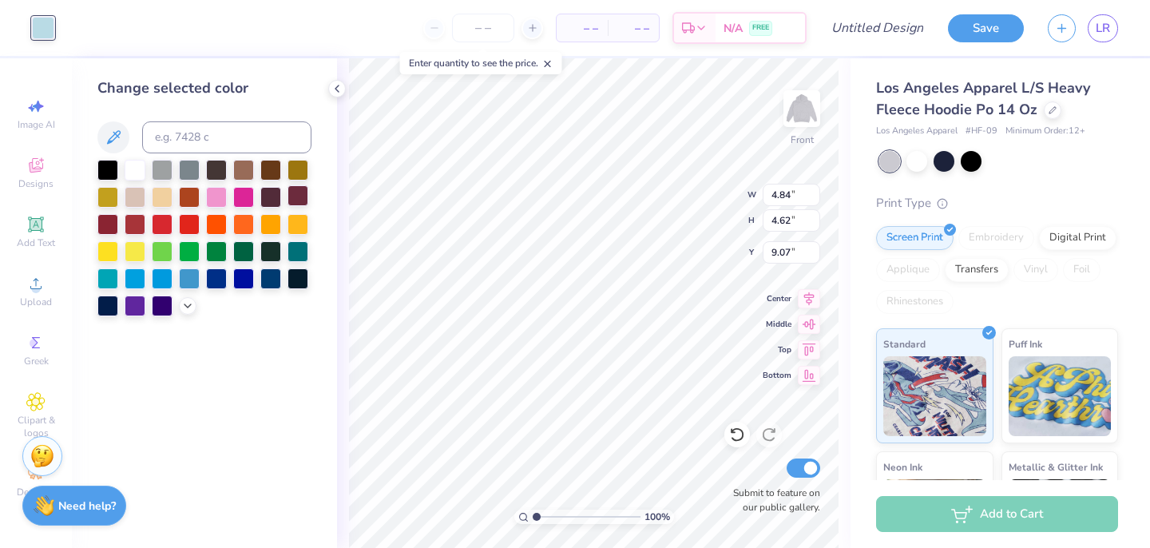
type input "3.60"
type input "3.44"
type input "6.00"
type input "5.04"
type input "4.82"
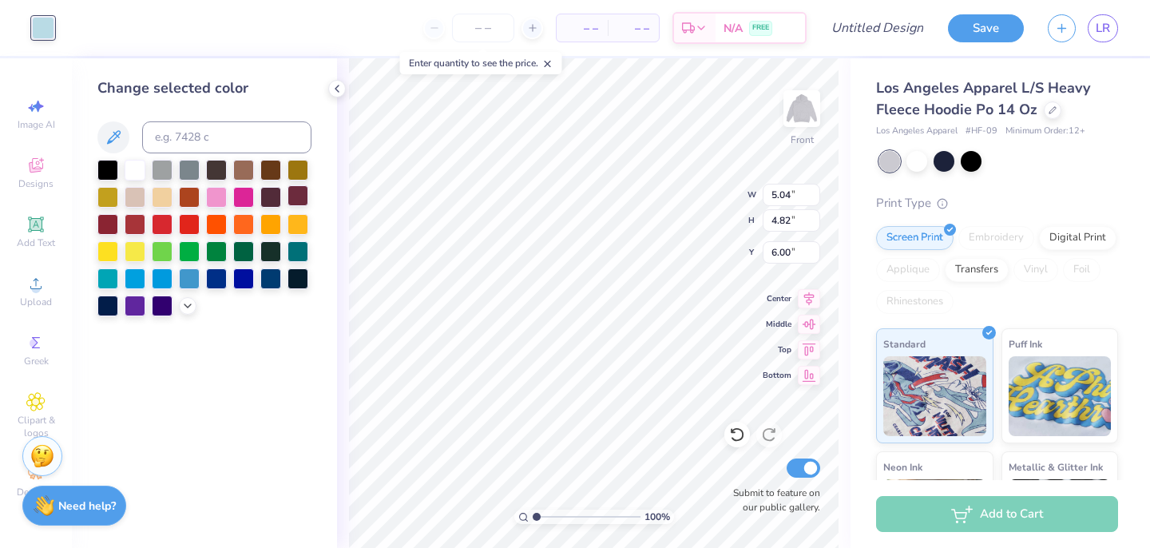
type input "6.68"
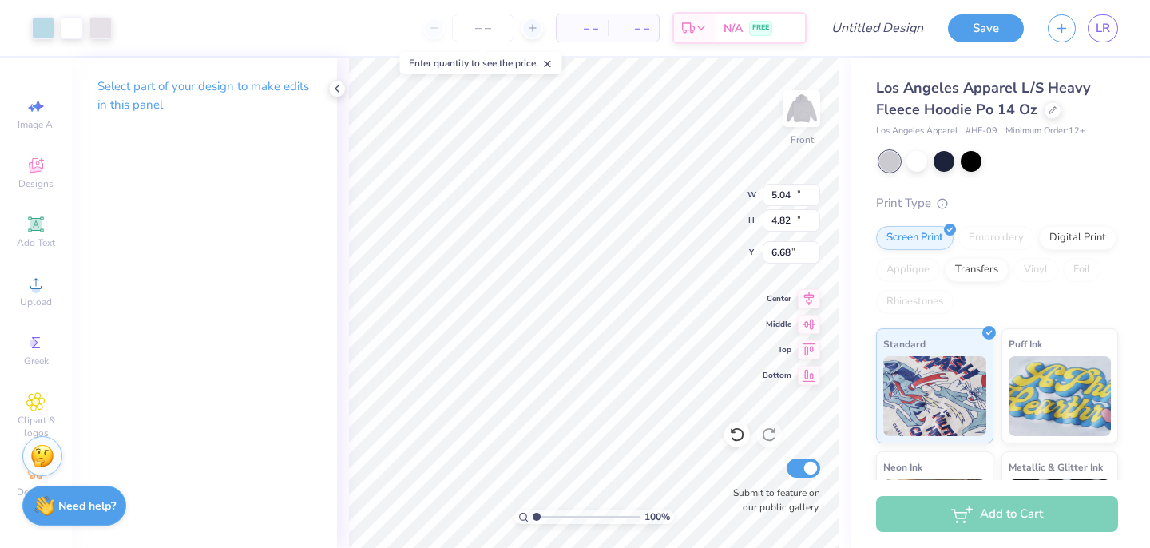
type input "15.00"
type input "15.02"
type input "6.00"
type input "11.18"
type input "4.93"
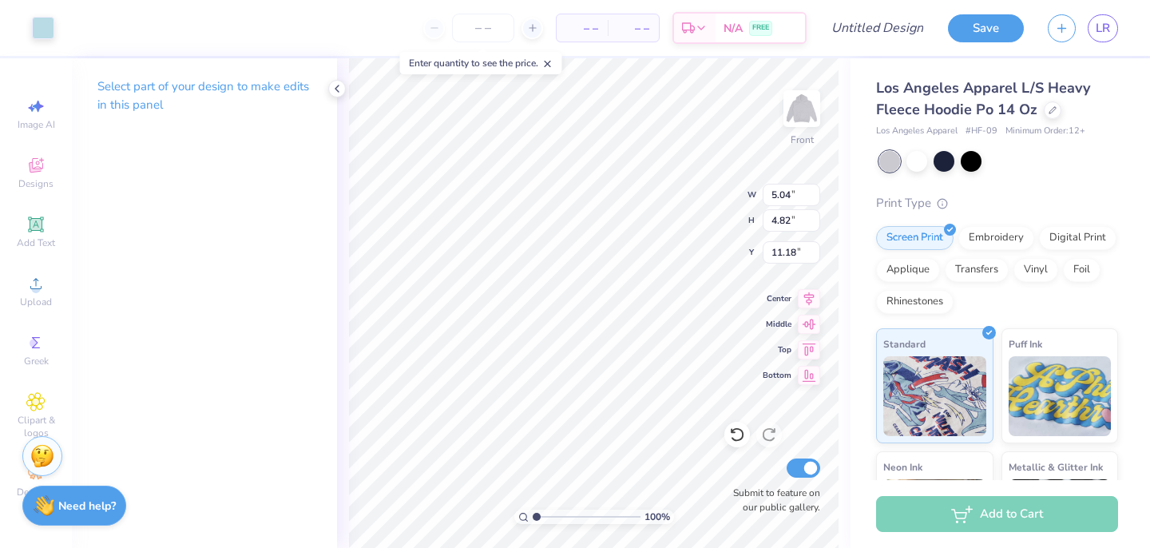
type input "5.02"
click at [919, 160] on div at bounding box center [916, 159] width 21 height 21
type input "10.41"
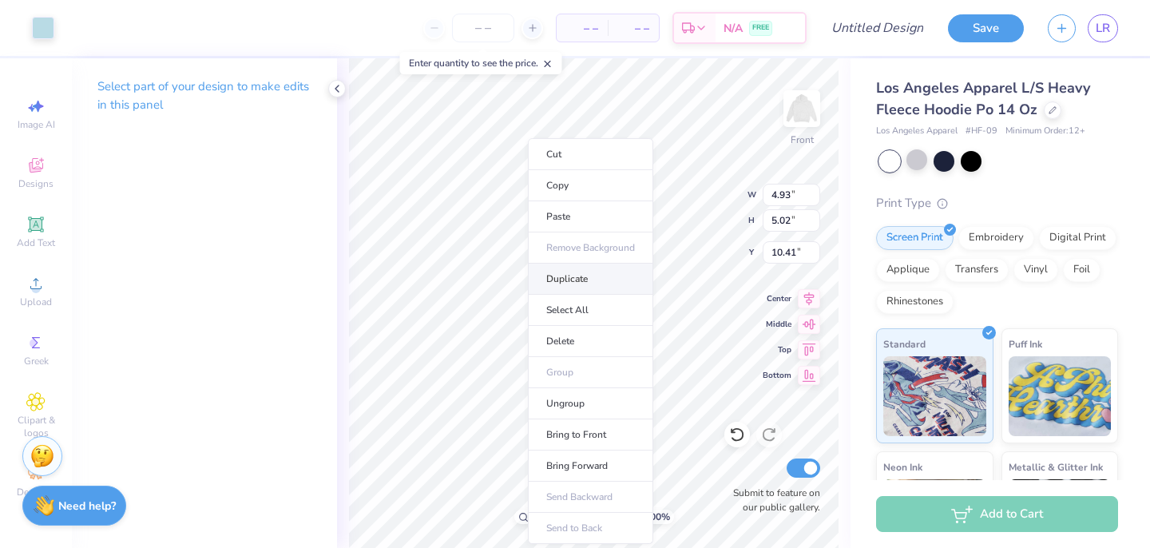
click at [588, 271] on li "Duplicate" at bounding box center [590, 278] width 125 height 31
type input "11.41"
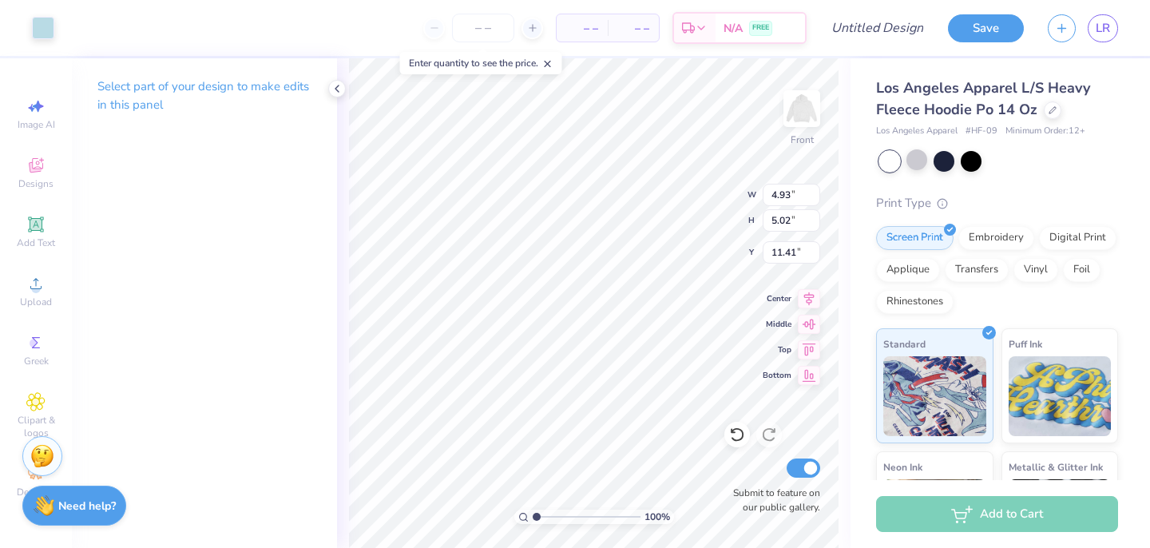
type input "5.28"
type input "6.00"
type input "6.42"
type input "4.91"
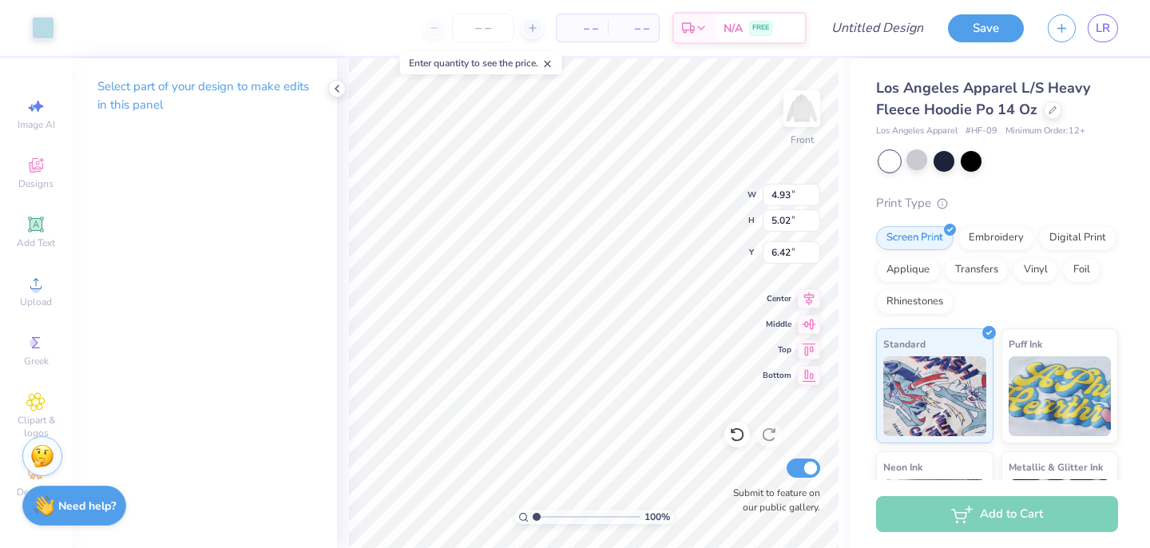
type input "5.03"
type input "6.53"
click at [699, 211] on div "100 % Front W 4.91 H 5.03 Y 6.53 Center Middle Top Bottom Submit to feature on …" at bounding box center [593, 302] width 513 height 489
type input "6.41"
click at [719, 209] on div "100 % Front W 4.91 4.91 " H 5.03 5.03 " Y 6.41 6.41 " Center Middle Top Bottom …" at bounding box center [593, 302] width 513 height 489
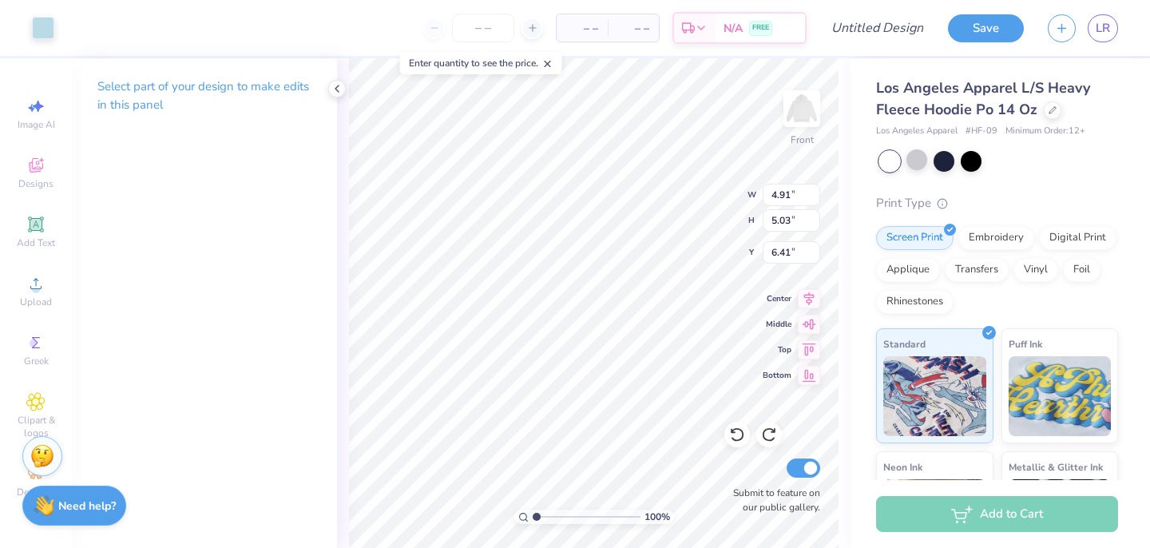
type input "6.41"
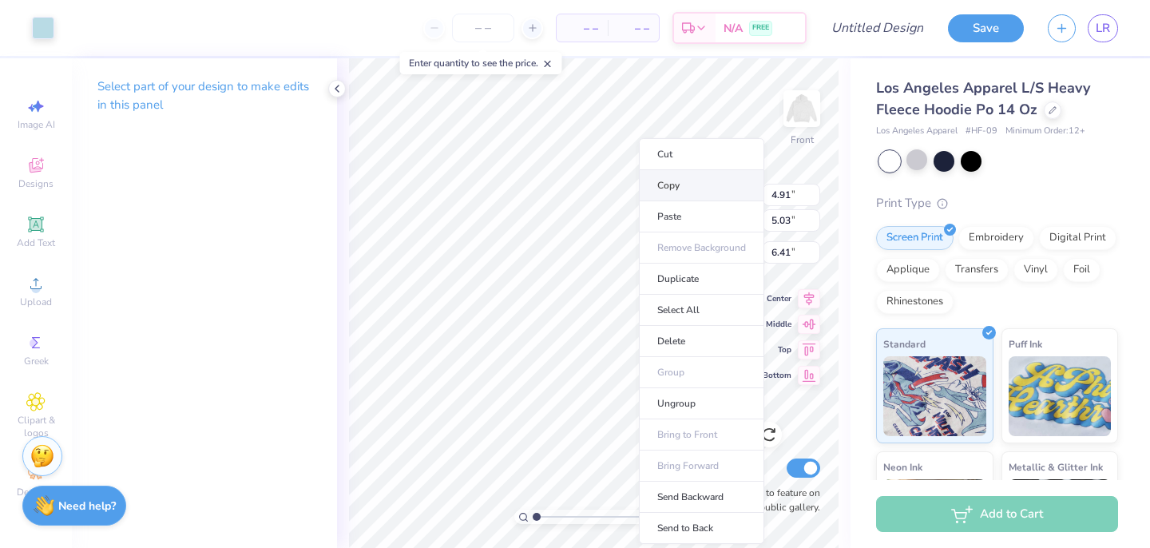
click at [692, 186] on li "Copy" at bounding box center [701, 185] width 125 height 31
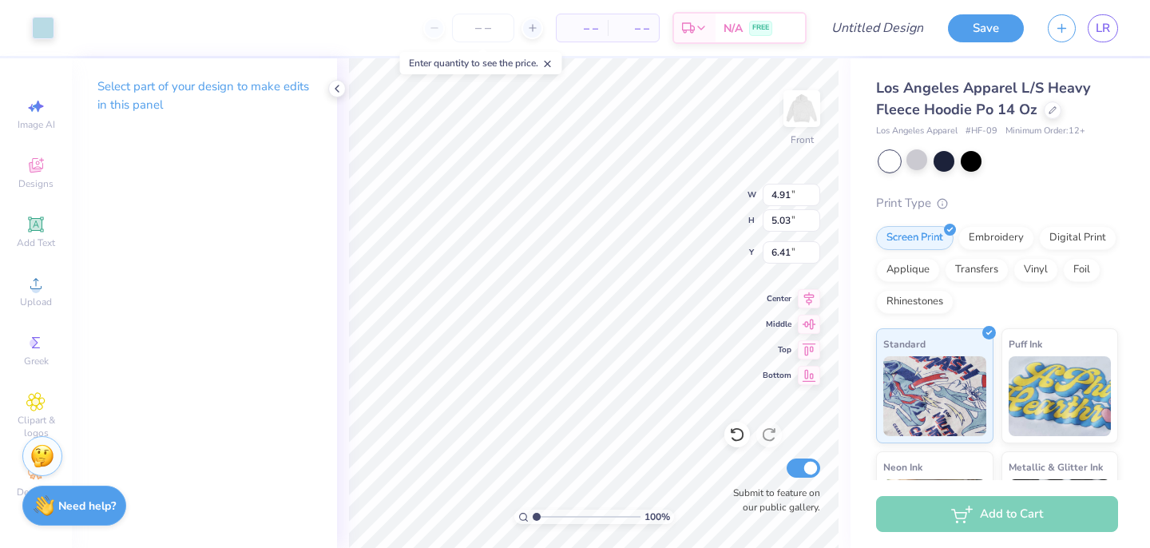
type input "16.50"
type input "15.56"
type input "4.91"
type input "5.03"
type input "16.50"
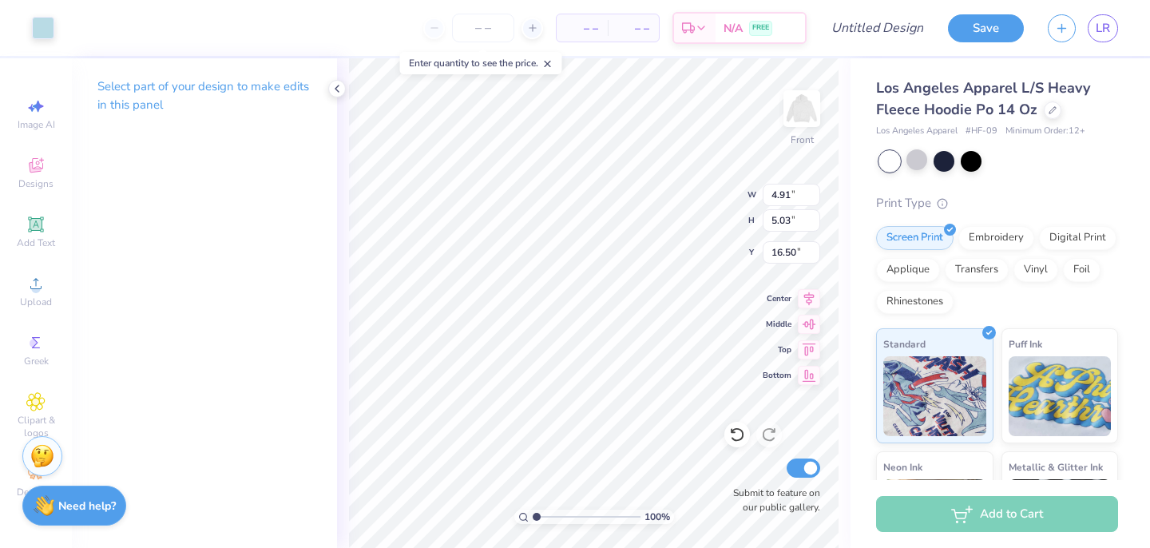
type input "5.03"
type input "4.90"
type input "15.21"
type input "14.83"
click at [43, 26] on div at bounding box center [43, 26] width 22 height 22
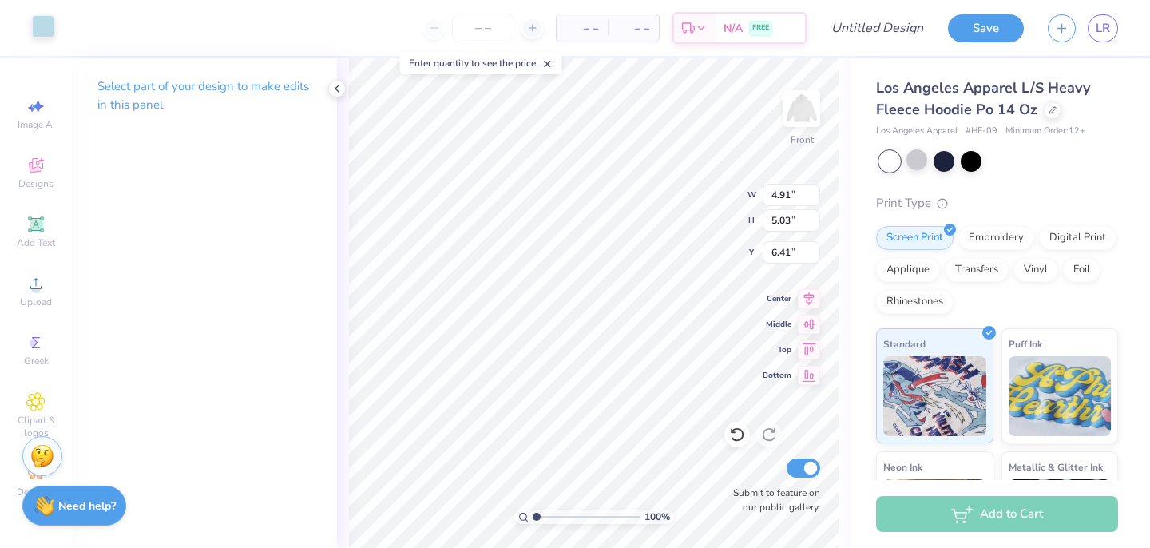
click at [42, 25] on div at bounding box center [43, 26] width 22 height 22
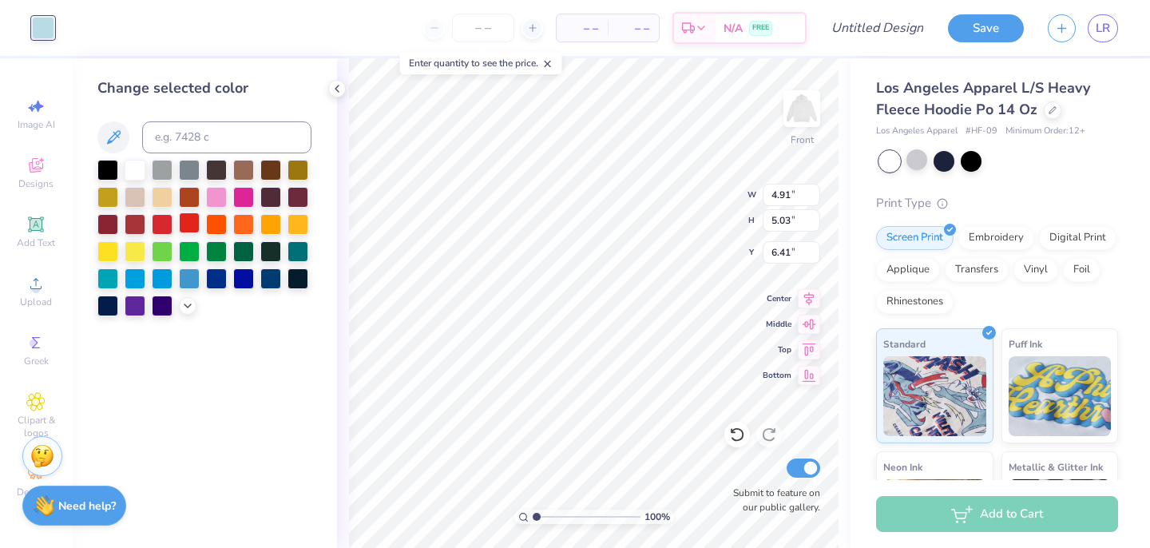
click at [184, 222] on div at bounding box center [189, 222] width 21 height 21
click at [182, 306] on icon at bounding box center [187, 304] width 13 height 13
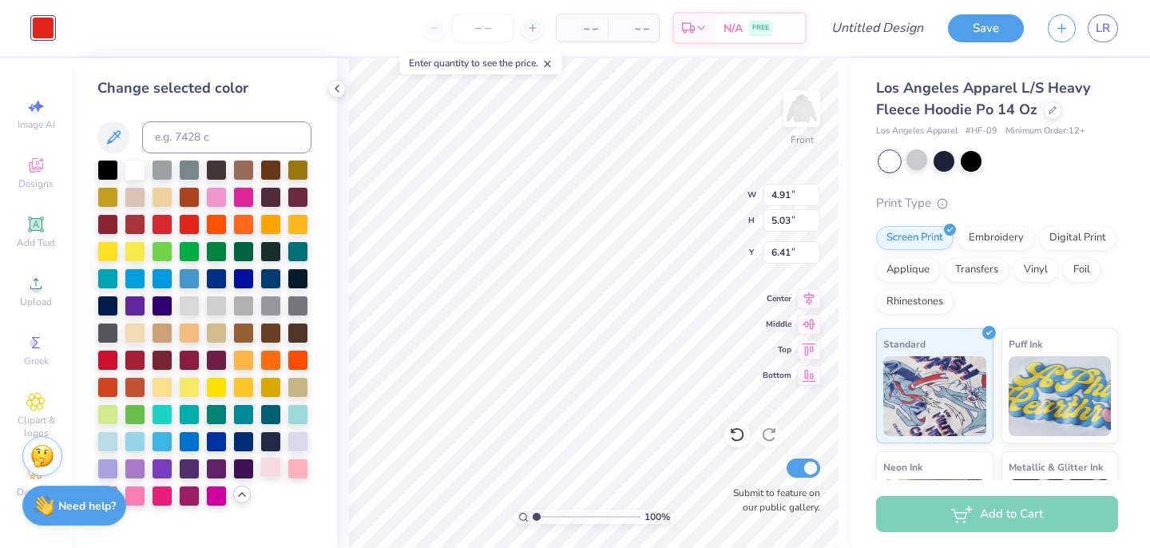
click at [275, 467] on div at bounding box center [270, 467] width 21 height 21
click at [307, 465] on div at bounding box center [297, 467] width 21 height 21
click at [140, 440] on div at bounding box center [135, 440] width 21 height 21
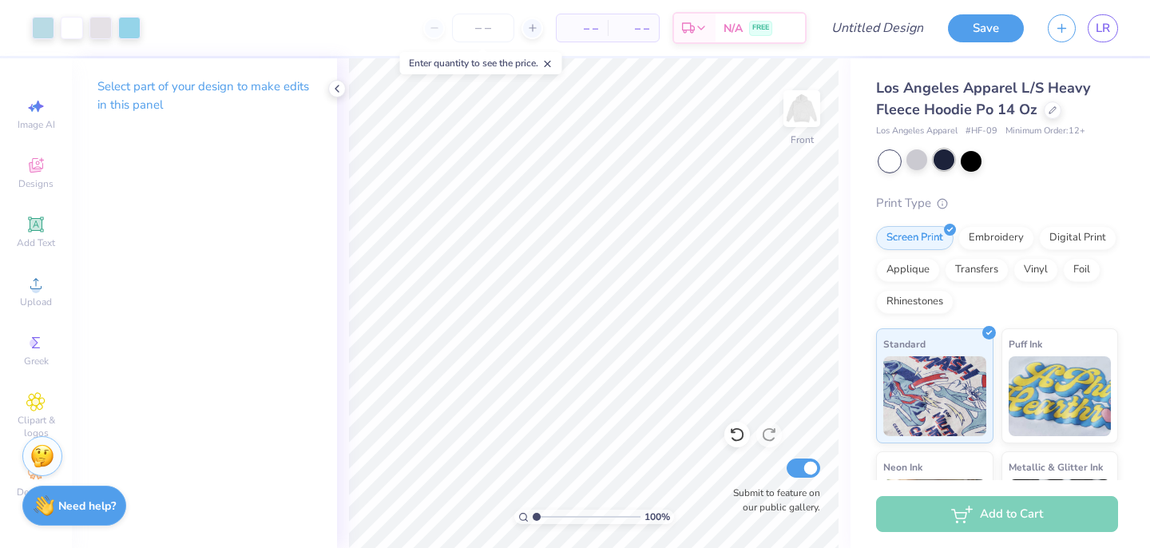
click at [947, 157] on div at bounding box center [943, 159] width 21 height 21
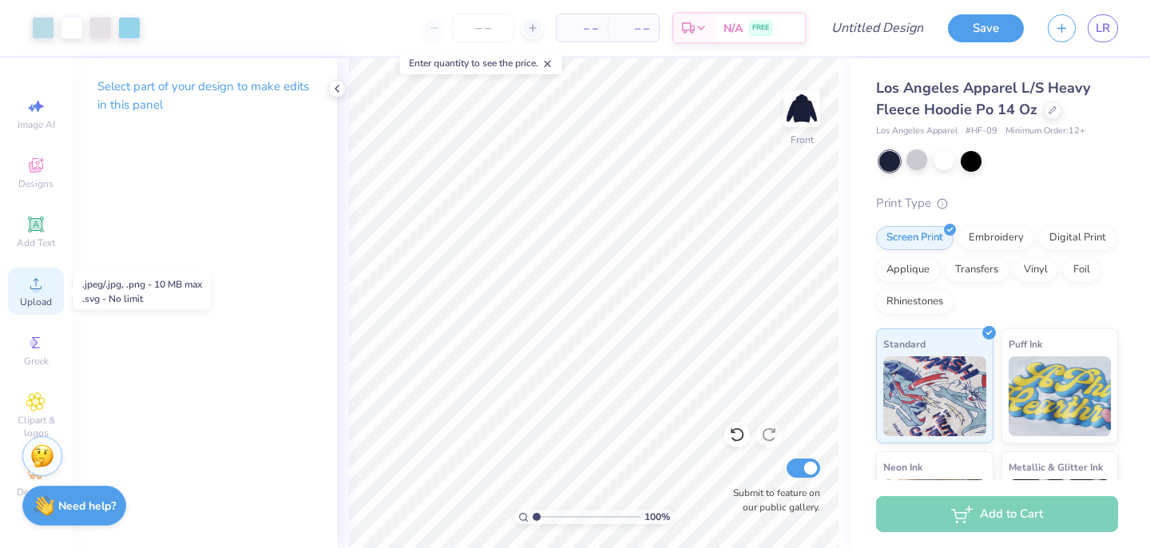
click at [30, 277] on icon at bounding box center [35, 283] width 19 height 19
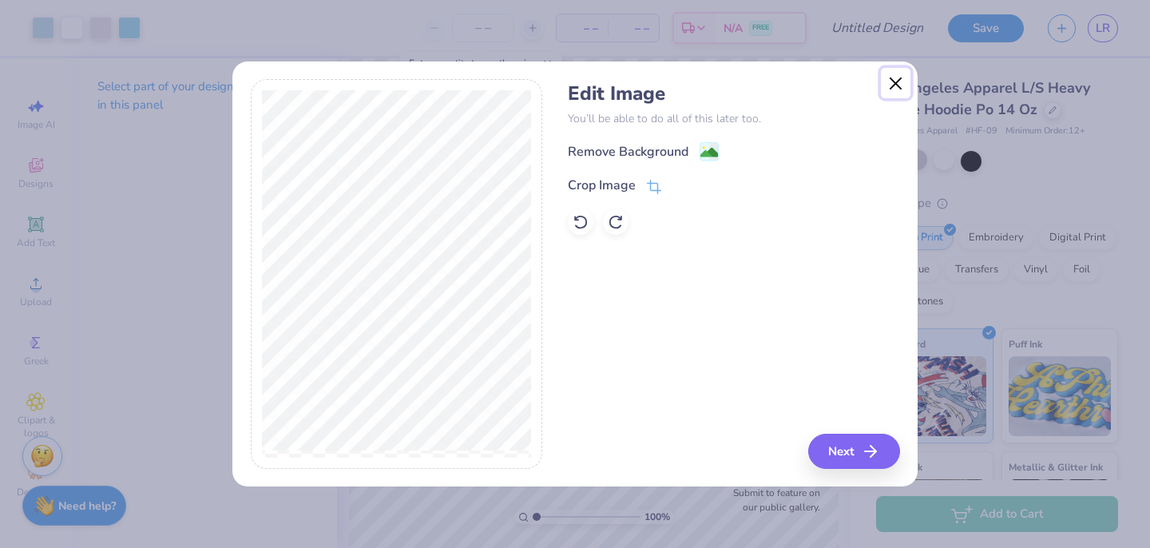
click at [901, 73] on button "Close" at bounding box center [896, 83] width 30 height 30
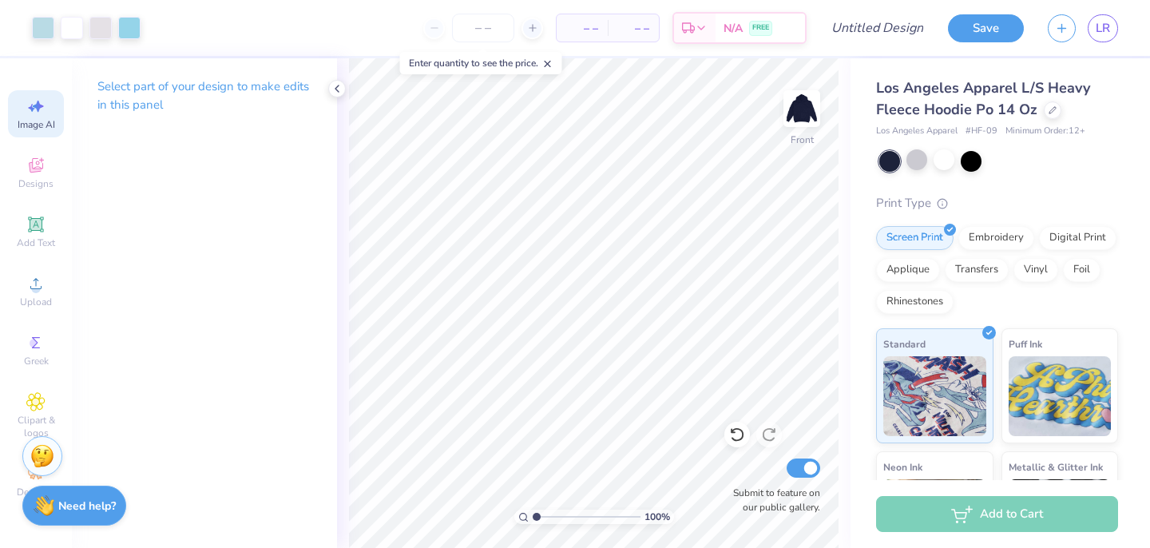
click at [35, 122] on span "Image AI" at bounding box center [37, 124] width 38 height 13
select select "4"
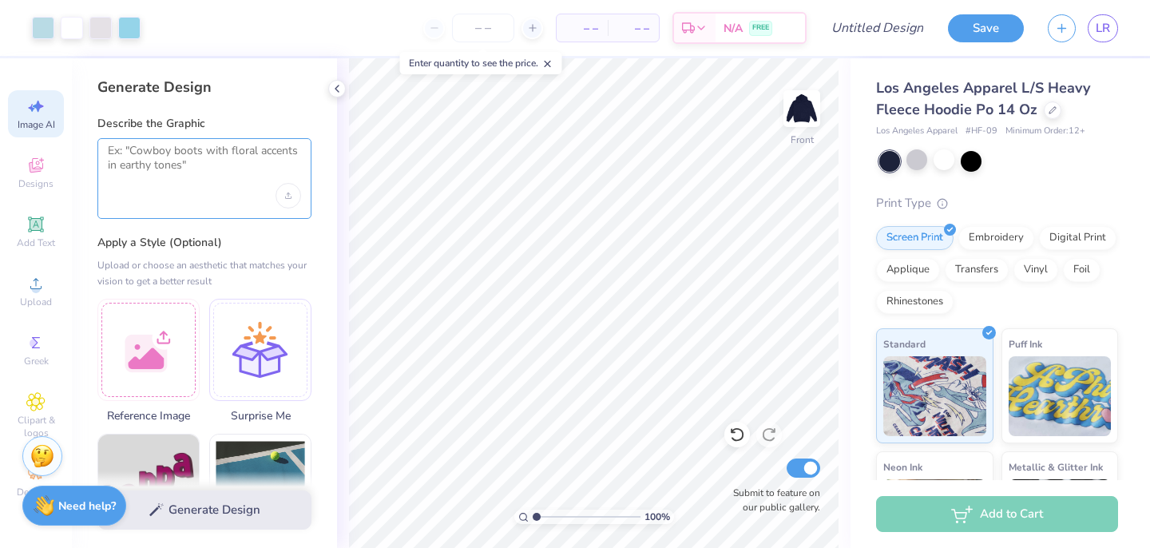
click at [160, 153] on textarea at bounding box center [204, 164] width 193 height 40
click at [153, 359] on div at bounding box center [148, 347] width 102 height 102
click at [164, 158] on textarea at bounding box center [204, 164] width 193 height 40
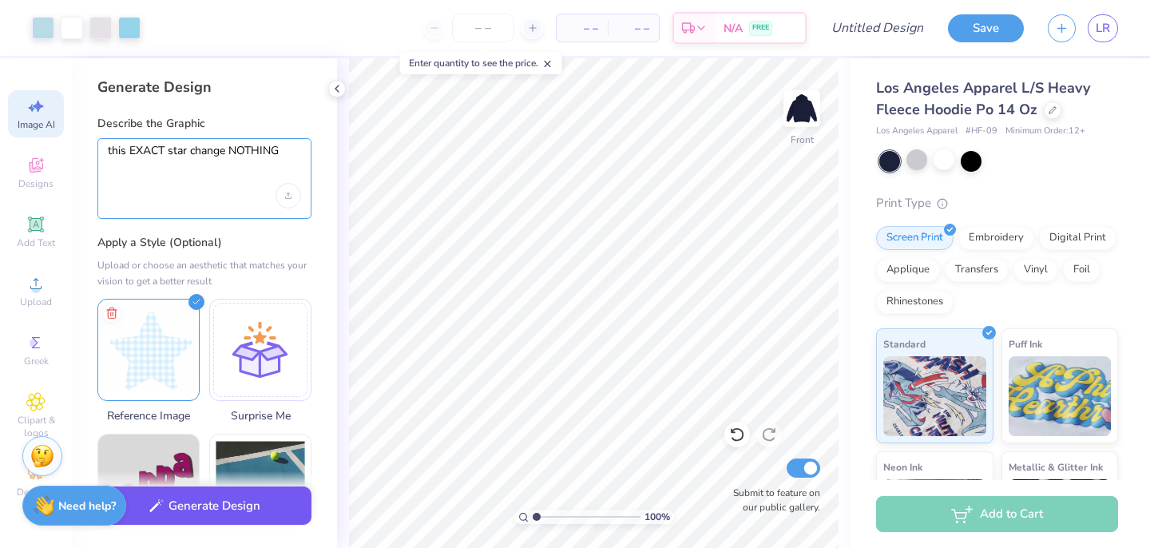
type textarea "this EXACT star change NOTHING"
click at [228, 514] on button "Generate Design" at bounding box center [204, 505] width 214 height 39
